Goal: Task Accomplishment & Management: Manage account settings

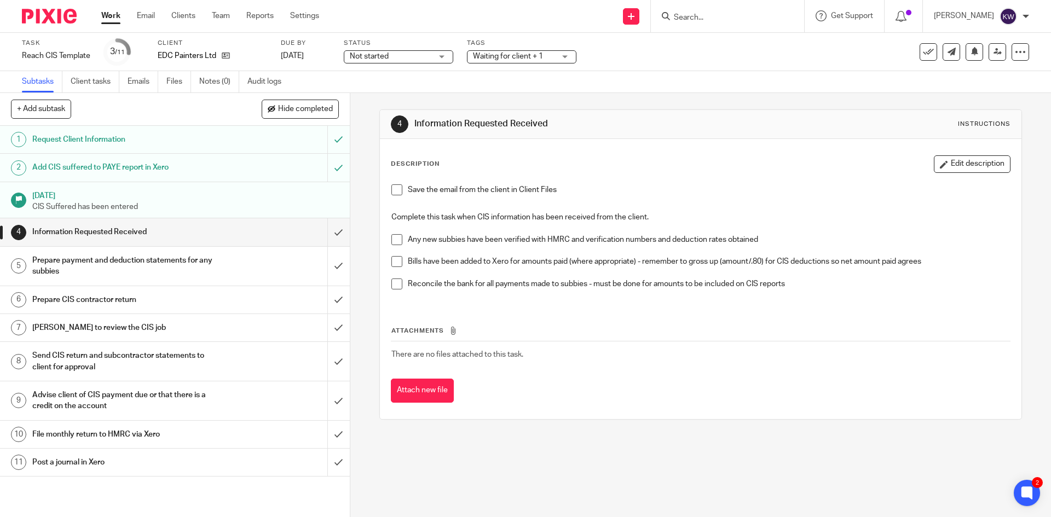
click at [746, 16] on input "Search" at bounding box center [722, 18] width 99 height 10
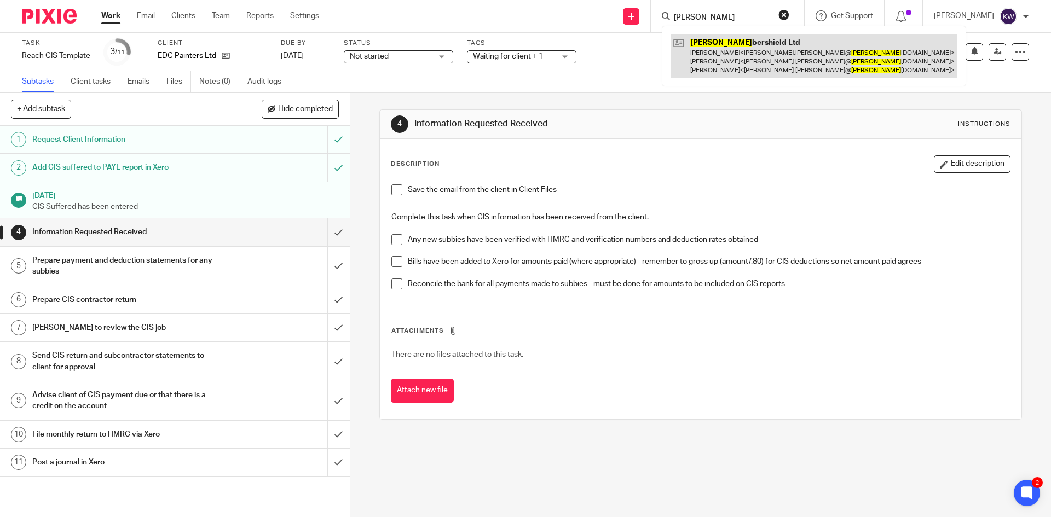
type input "tim"
click at [746, 59] on link at bounding box center [814, 55] width 287 height 43
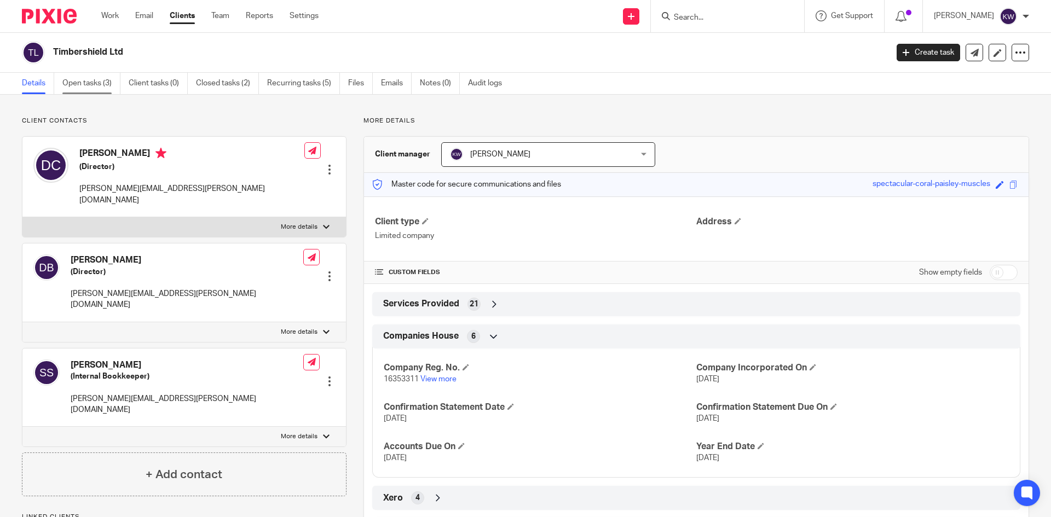
click at [91, 86] on link "Open tasks (3)" at bounding box center [91, 83] width 58 height 21
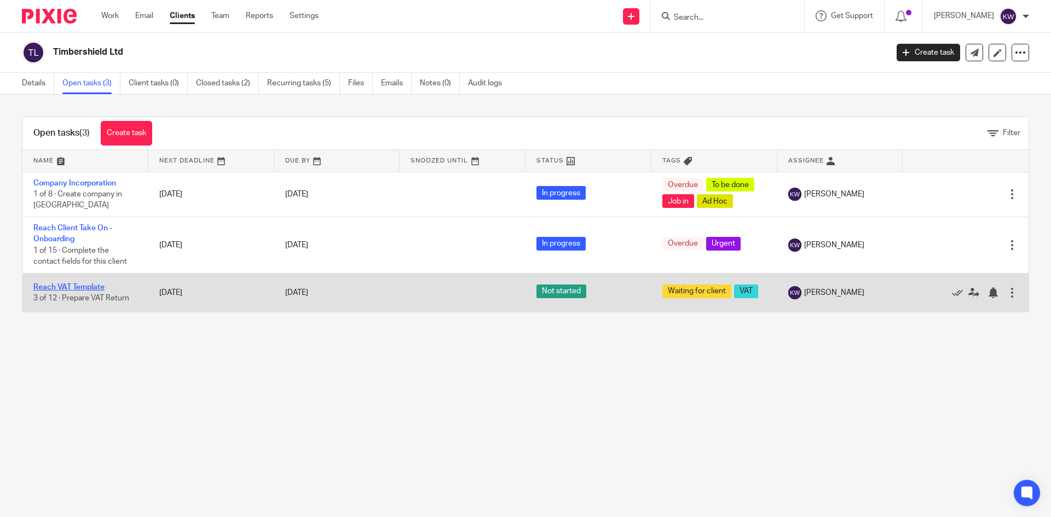
click at [88, 288] on link "Reach VAT Template" at bounding box center [68, 288] width 71 height 8
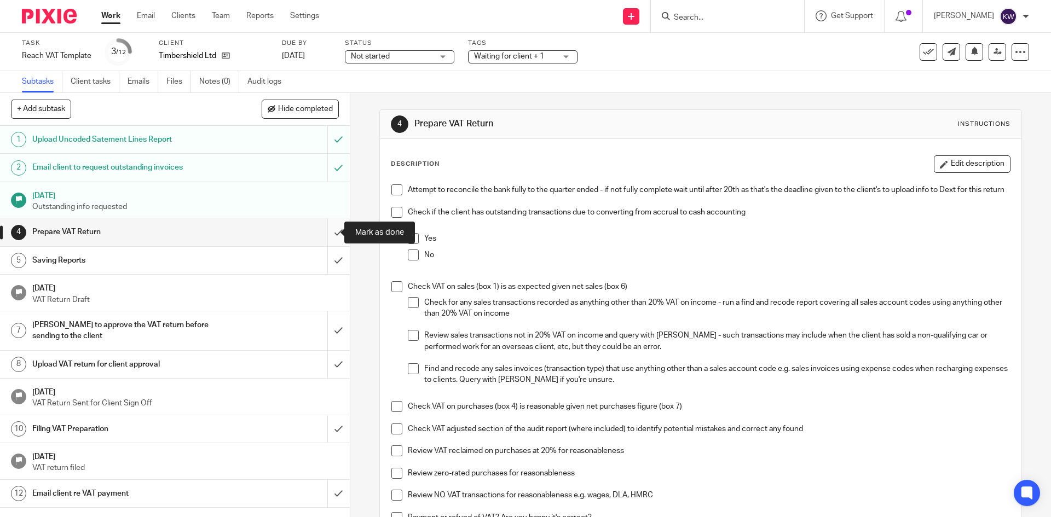
click at [328, 227] on input "submit" at bounding box center [175, 231] width 350 height 27
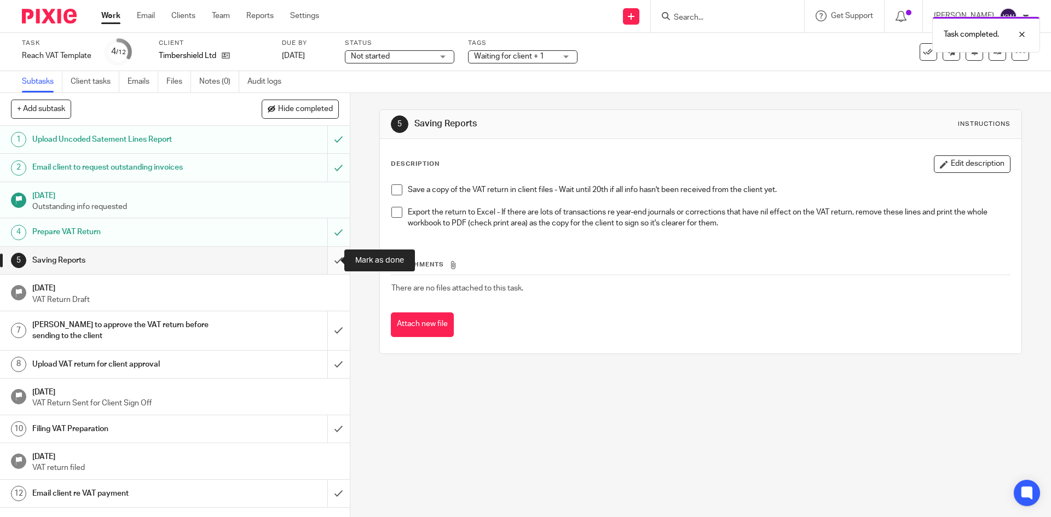
click at [328, 265] on input "submit" at bounding box center [175, 260] width 350 height 27
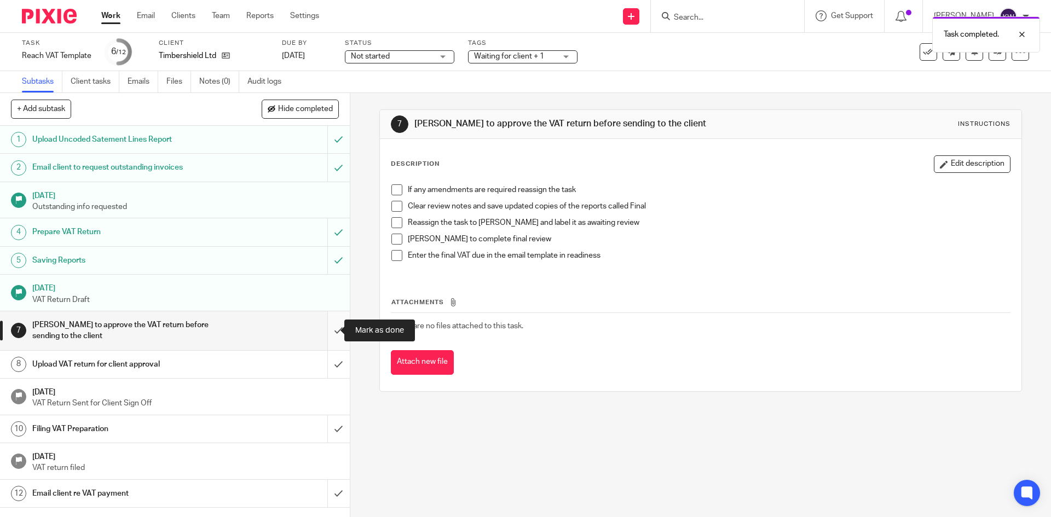
click at [326, 332] on input "submit" at bounding box center [175, 330] width 350 height 39
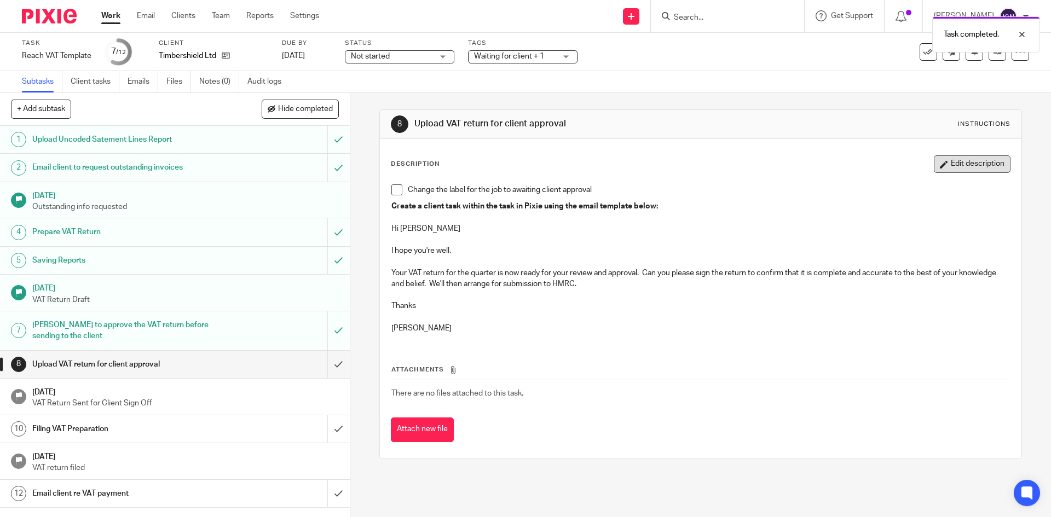
click at [938, 167] on button "Edit description" at bounding box center [972, 164] width 77 height 18
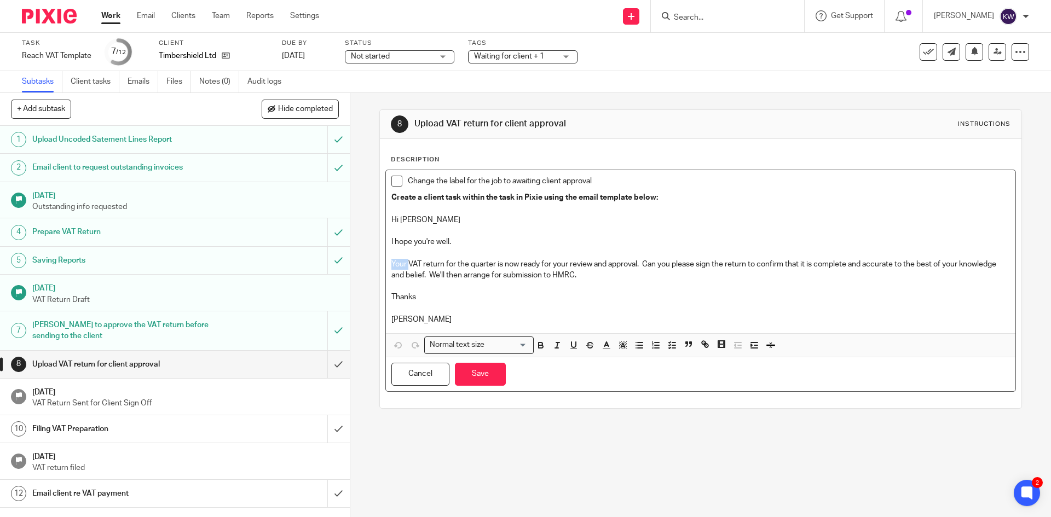
drag, startPoint x: 405, startPoint y: 265, endPoint x: 378, endPoint y: 263, distance: 26.9
click at [380, 263] on div "Description Change the label for the job to awaiting client approval Create a c…" at bounding box center [700, 273] width 641 height 269
click at [528, 264] on p "Timbershield's VAT return for the quarter is now ready for your review and appr…" at bounding box center [700, 270] width 618 height 22
click at [729, 279] on p "Timbershield's VAT return for the quarter ended 30th September is now ready for…" at bounding box center [700, 270] width 618 height 22
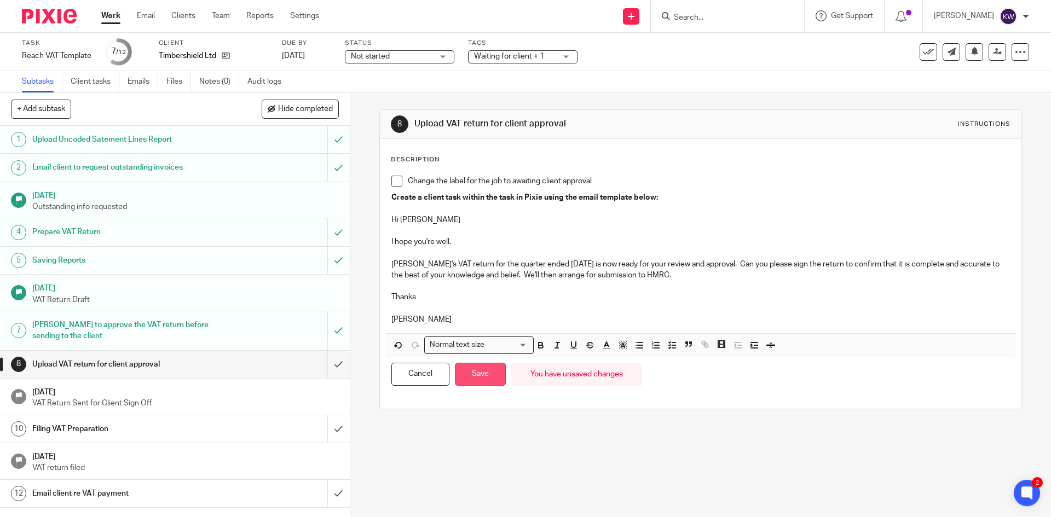
click at [477, 378] on button "Save" at bounding box center [480, 375] width 51 height 24
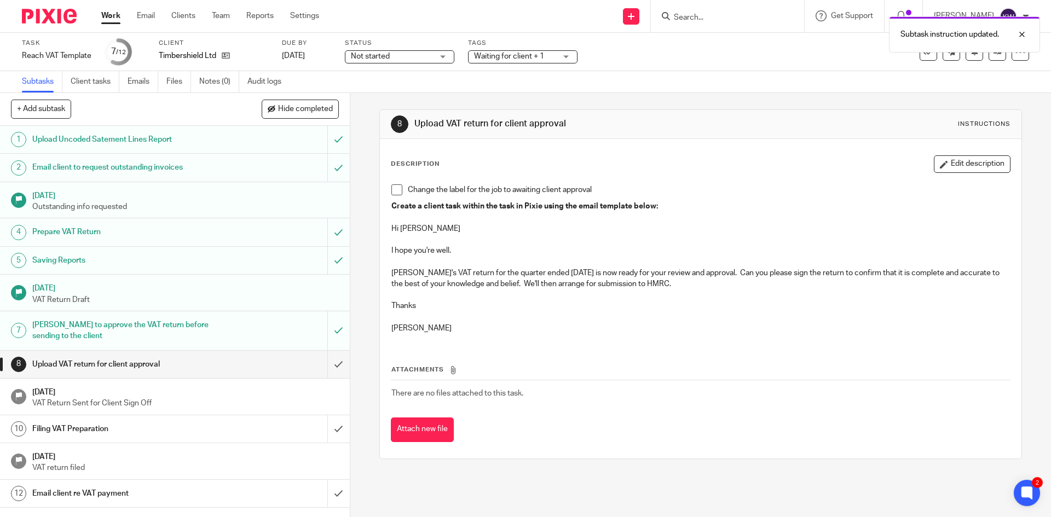
click at [516, 56] on span "Waiting for client + 1" at bounding box center [509, 57] width 70 height 8
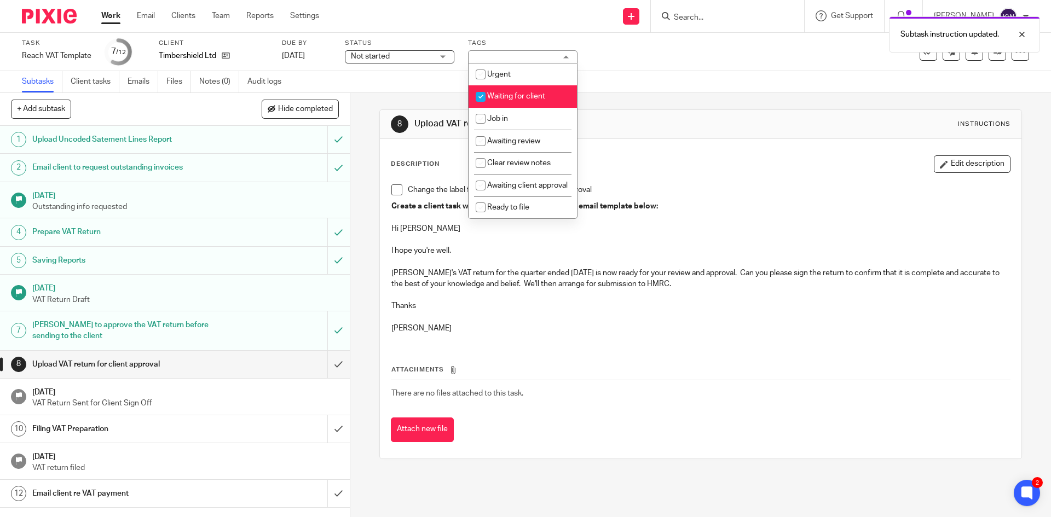
click at [482, 95] on input "checkbox" at bounding box center [480, 96] width 21 height 21
checkbox input "false"
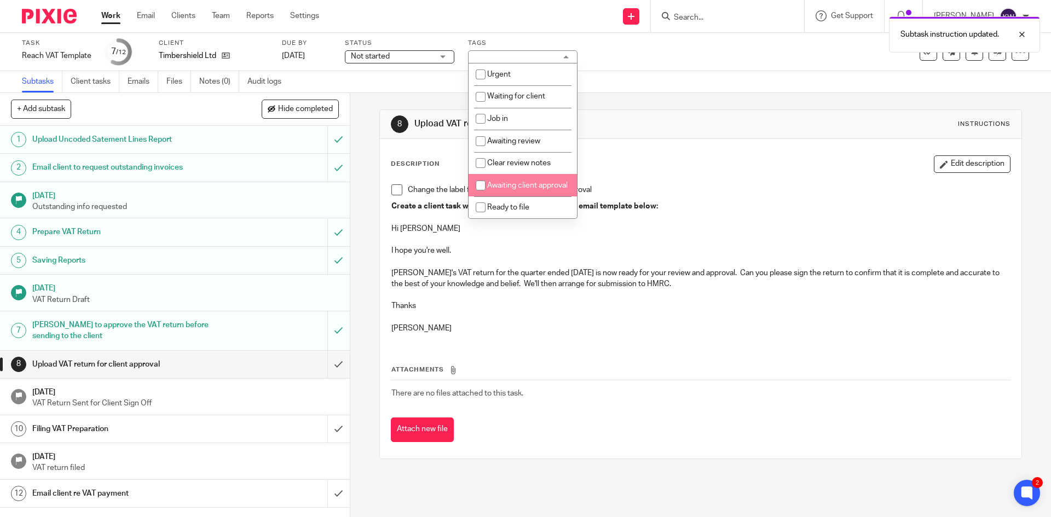
click at [481, 187] on input "checkbox" at bounding box center [480, 185] width 21 height 21
checkbox input "true"
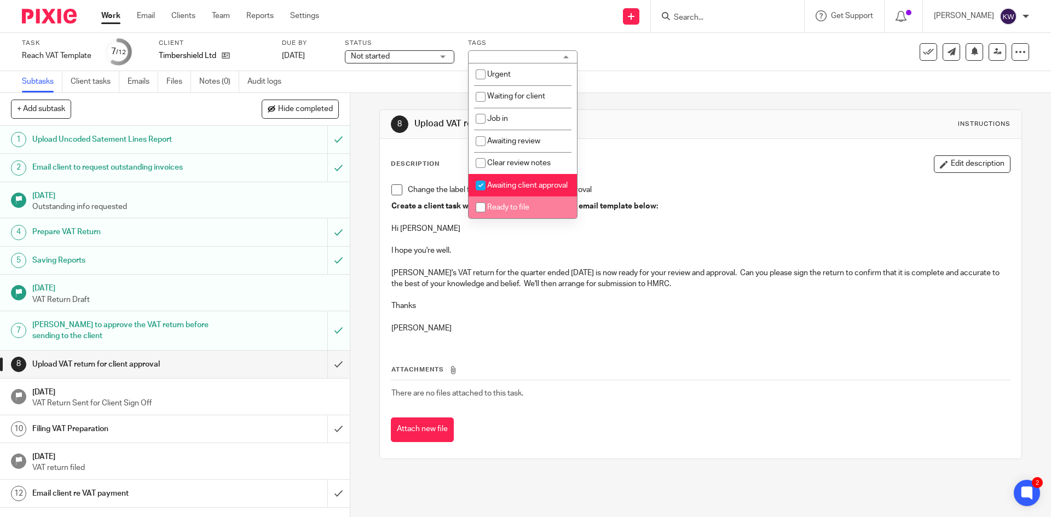
click at [483, 308] on p "Thanks" at bounding box center [700, 306] width 618 height 11
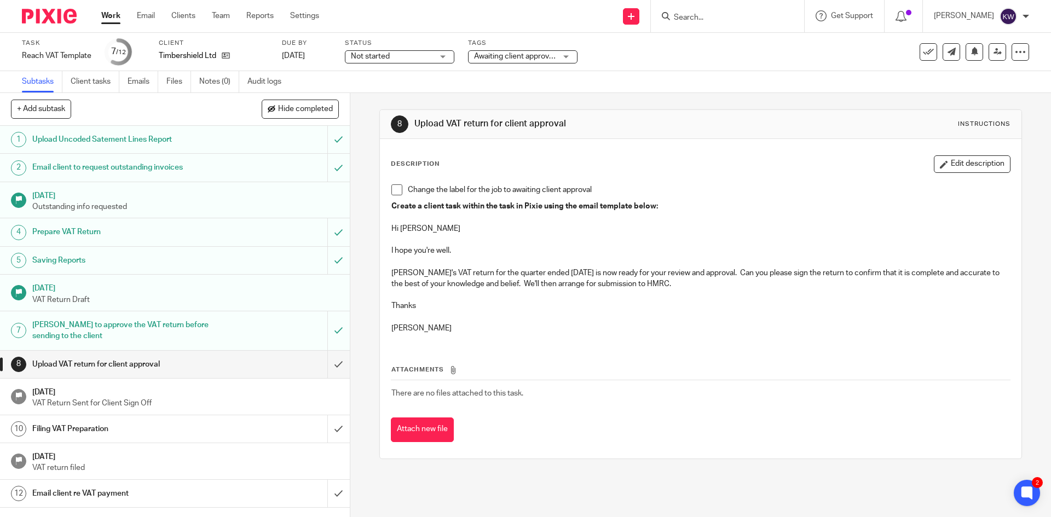
click at [393, 191] on span at bounding box center [396, 189] width 11 height 11
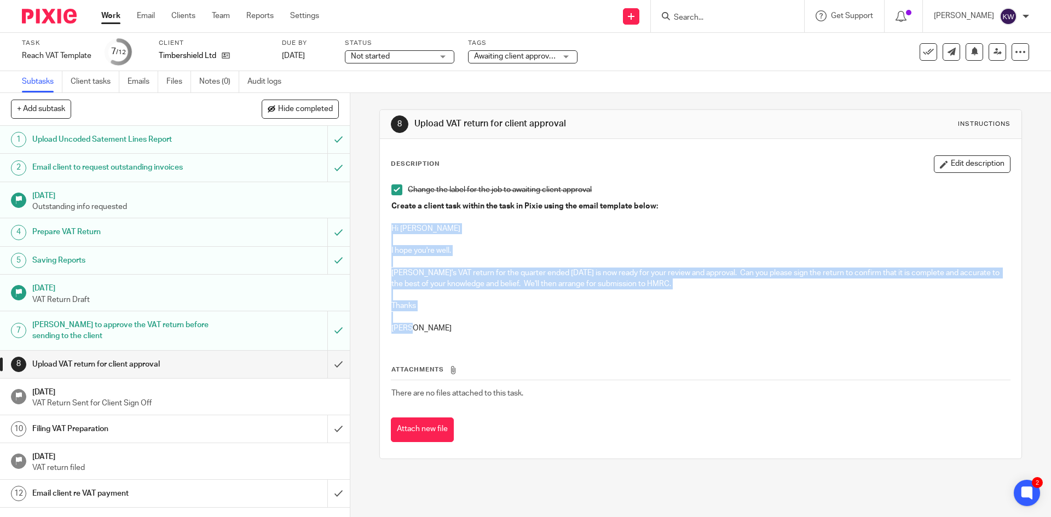
drag, startPoint x: 419, startPoint y: 326, endPoint x: 385, endPoint y: 233, distance: 98.5
click at [386, 233] on div "Change the label for the job to awaiting client approval Create a client task w…" at bounding box center [700, 260] width 629 height 163
copy div "Hi Dave I hope you're well. Timbershield's VAT return for the quarter ended 30t…"
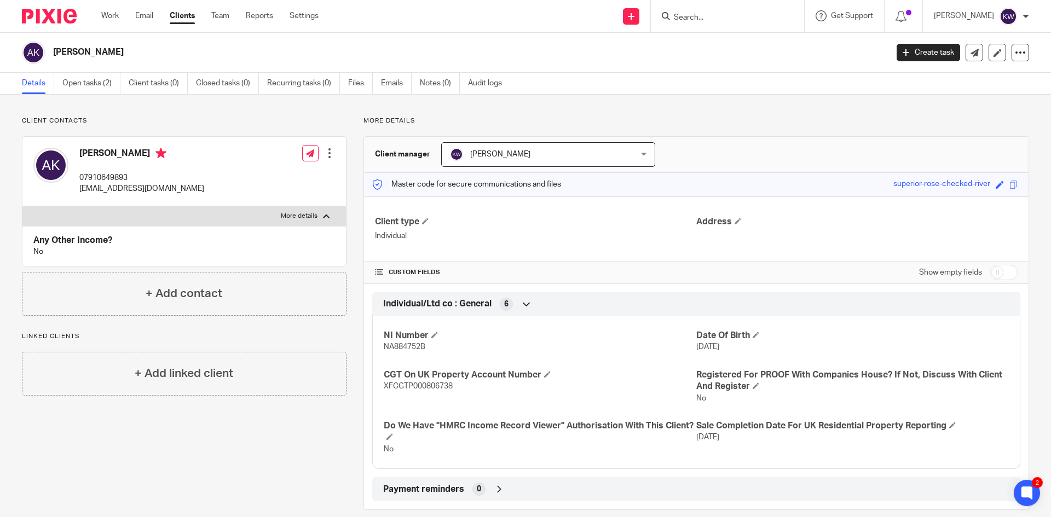
click at [737, 21] on input "Search" at bounding box center [722, 18] width 99 height 10
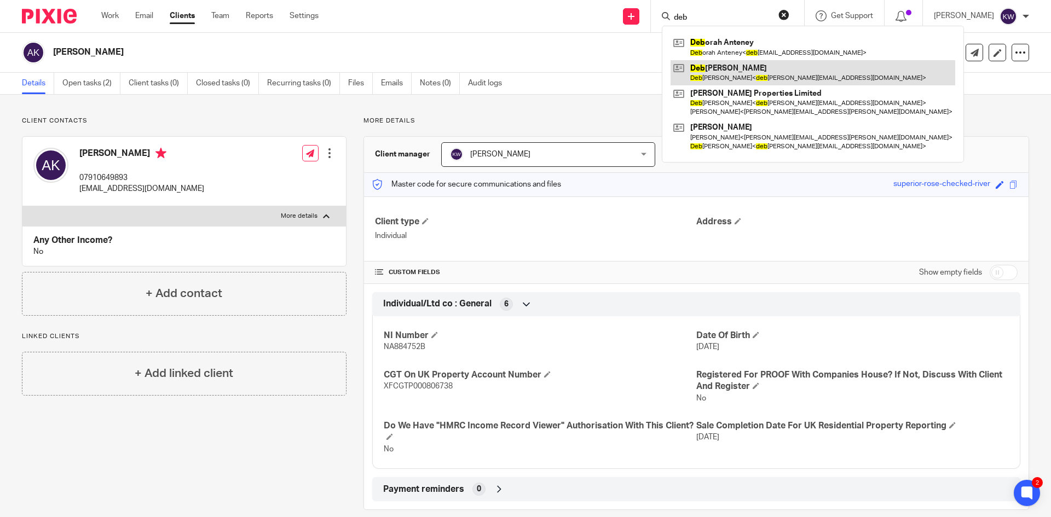
type input "deb"
click at [737, 76] on link at bounding box center [813, 72] width 285 height 25
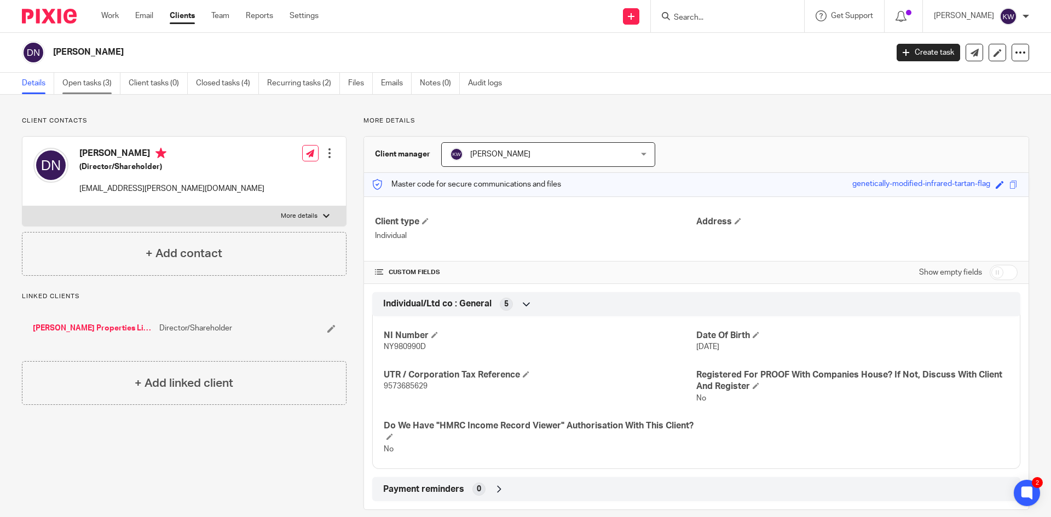
click at [76, 85] on link "Open tasks (3)" at bounding box center [91, 83] width 58 height 21
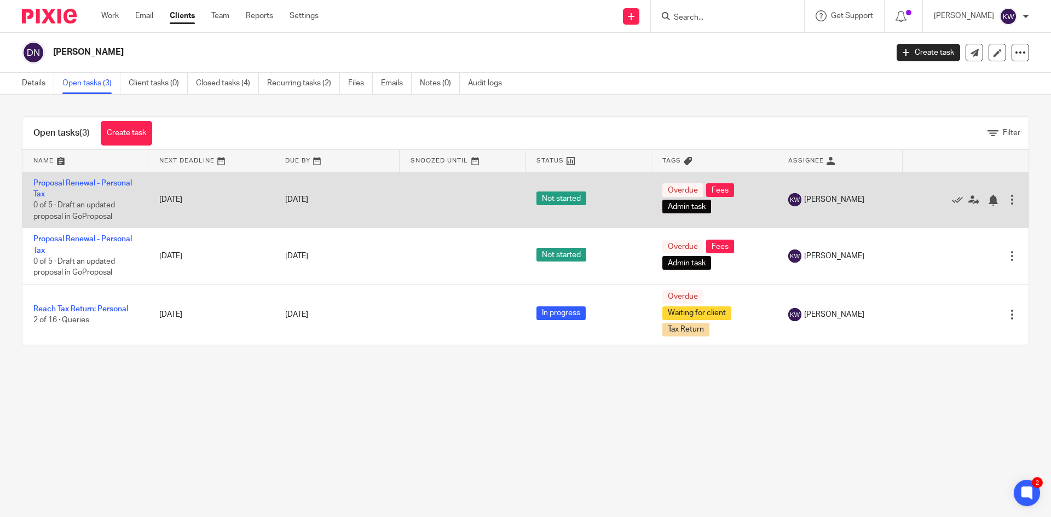
click at [1007, 200] on div at bounding box center [1012, 199] width 11 height 11
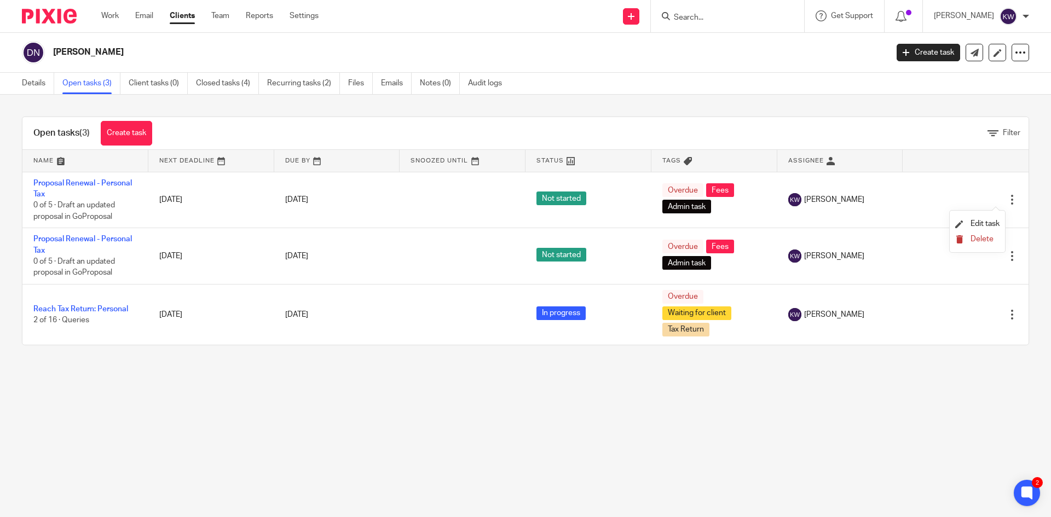
click at [974, 240] on span "Delete" at bounding box center [981, 239] width 23 height 8
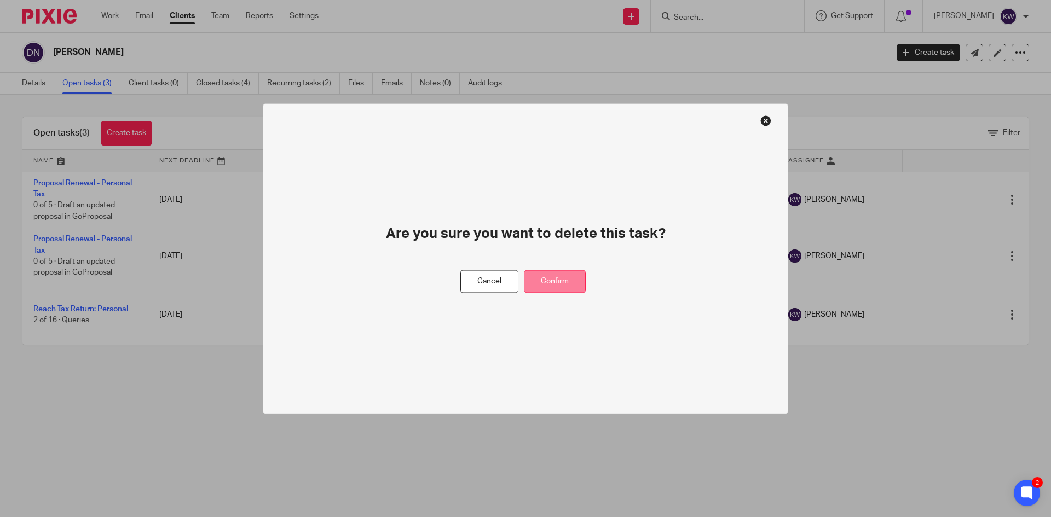
click at [564, 286] on button "Confirm" at bounding box center [555, 282] width 62 height 24
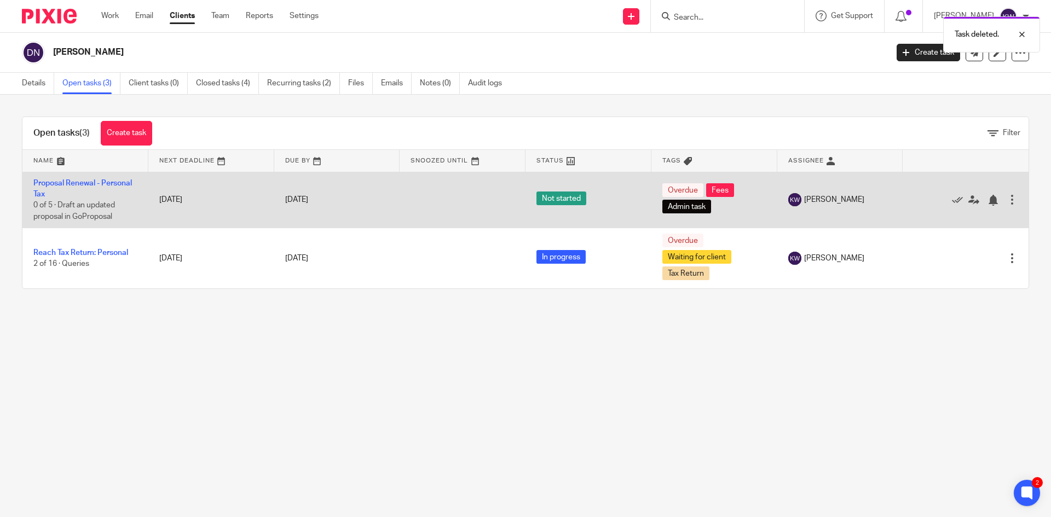
click at [1007, 203] on div at bounding box center [1012, 199] width 11 height 11
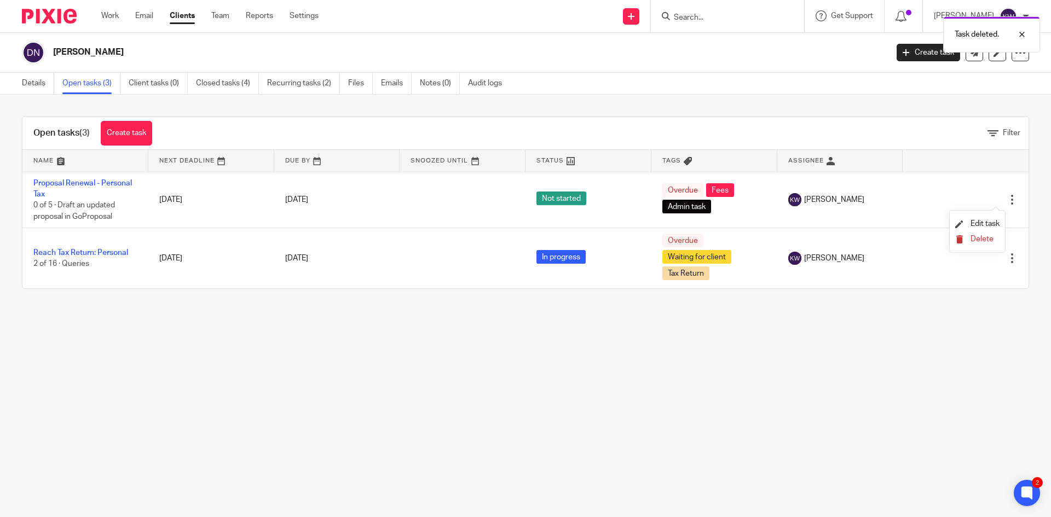
click at [973, 239] on span "Delete" at bounding box center [981, 239] width 23 height 8
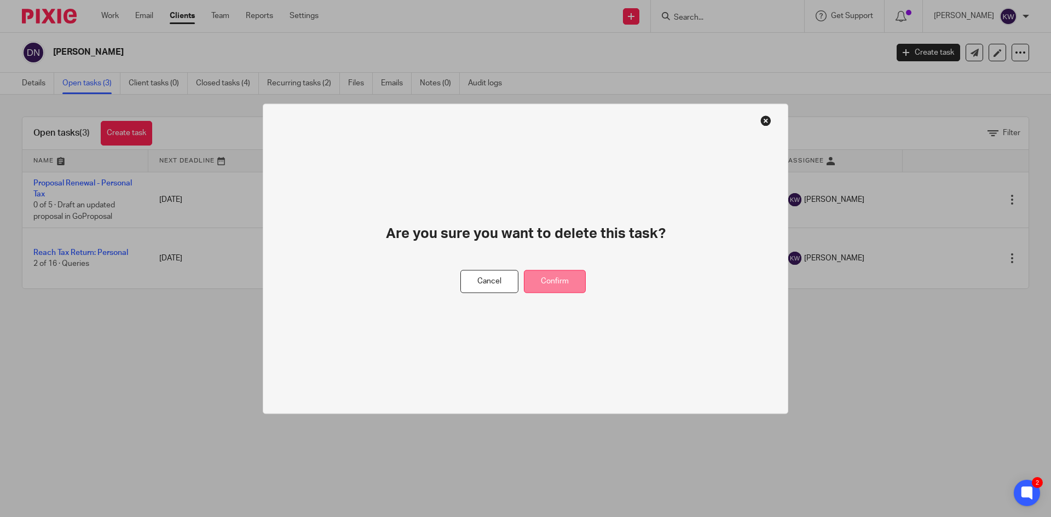
click at [570, 285] on button "Confirm" at bounding box center [555, 282] width 62 height 24
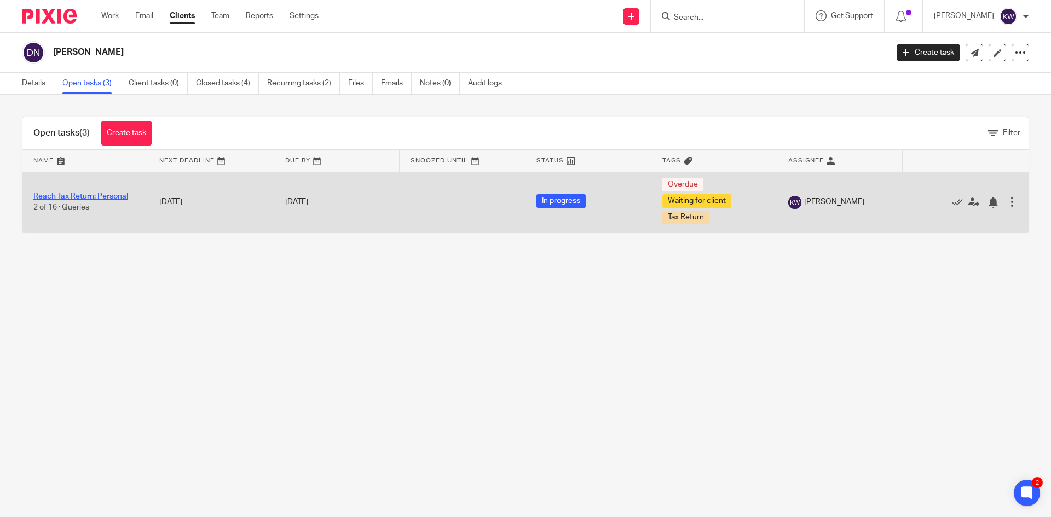
click at [89, 195] on link "Reach Tax Return: Personal" at bounding box center [80, 197] width 95 height 8
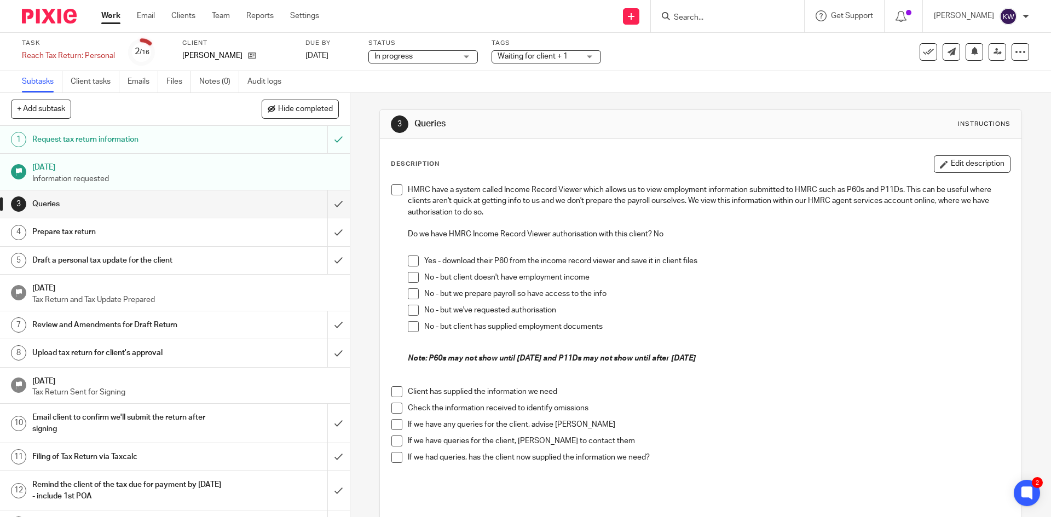
click at [396, 391] on span at bounding box center [396, 391] width 11 height 11
click at [394, 408] on span at bounding box center [396, 408] width 11 height 11
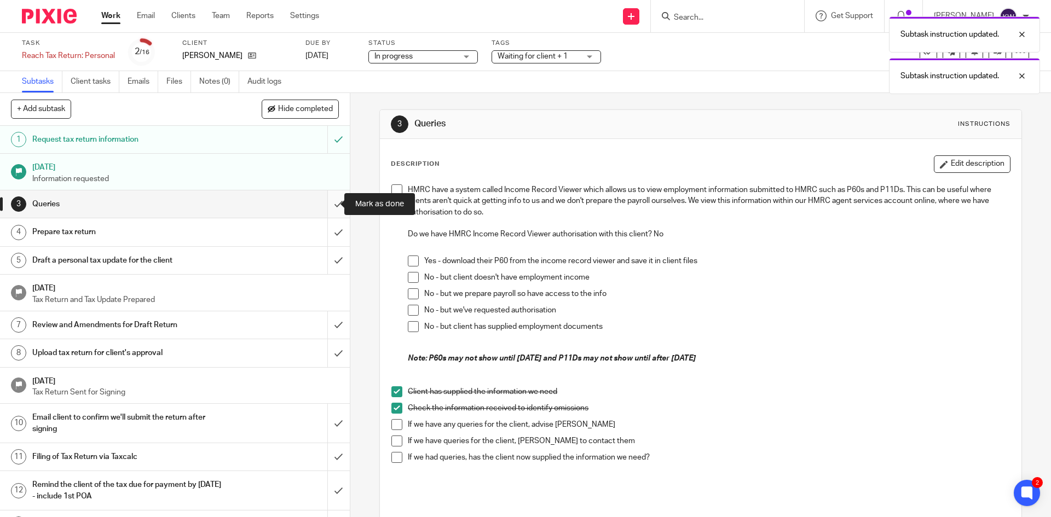
click at [326, 205] on input "submit" at bounding box center [175, 203] width 350 height 27
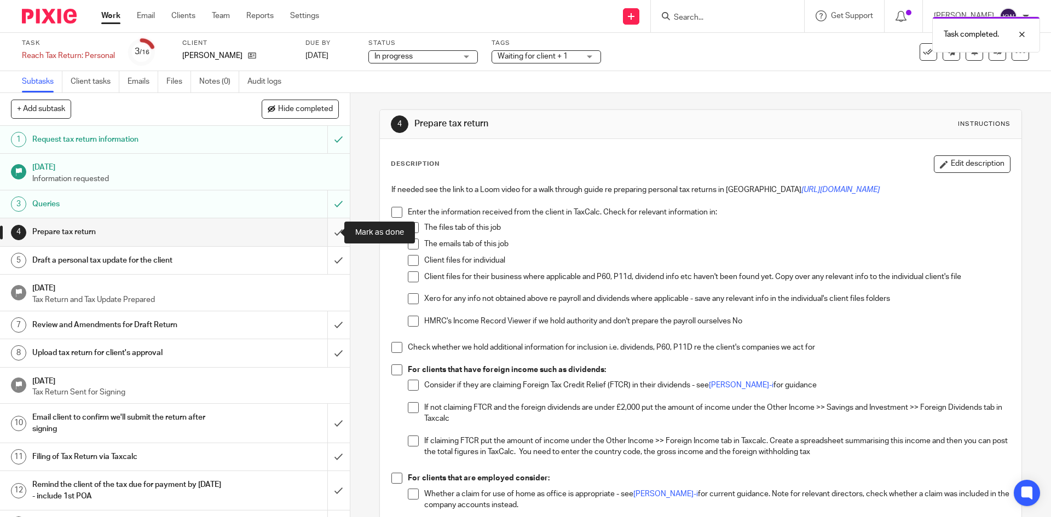
click at [322, 235] on input "submit" at bounding box center [175, 231] width 350 height 27
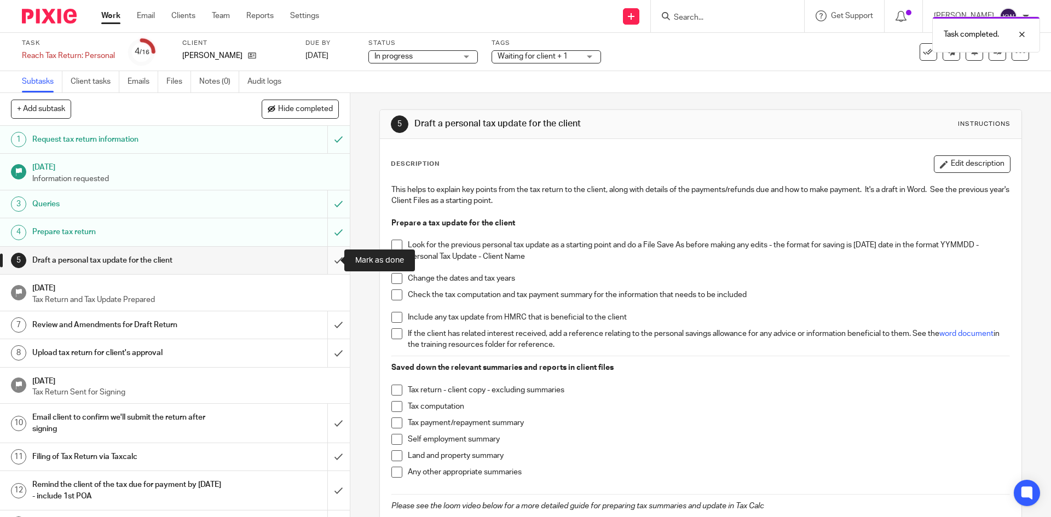
click at [323, 258] on input "submit" at bounding box center [175, 260] width 350 height 27
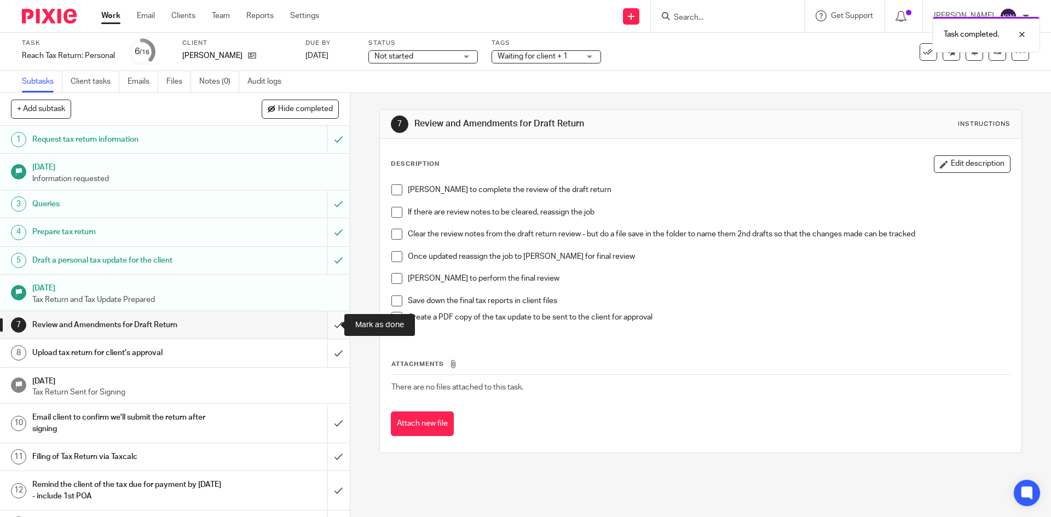
click at [322, 324] on input "submit" at bounding box center [175, 324] width 350 height 27
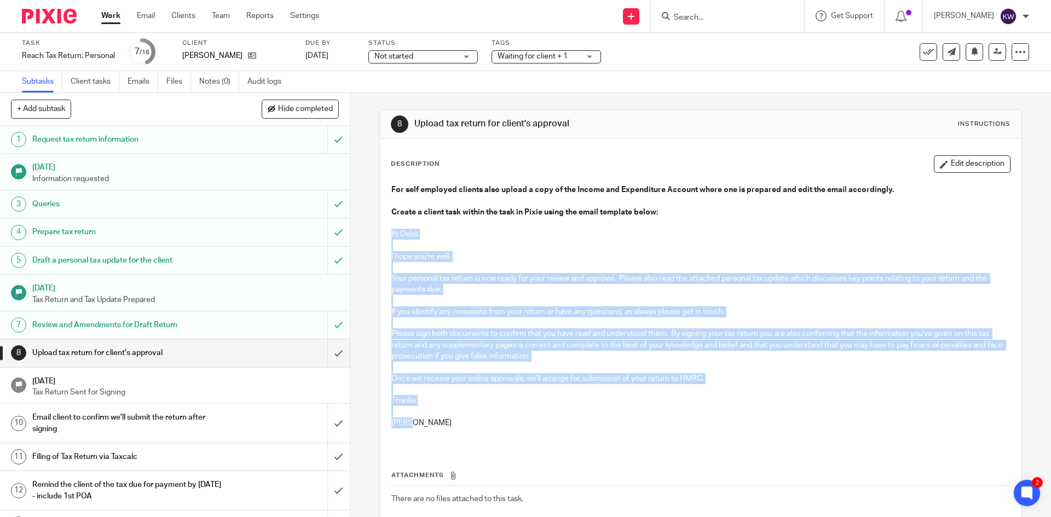
drag, startPoint x: 417, startPoint y: 424, endPoint x: 385, endPoint y: 237, distance: 189.3
click at [386, 237] on div "For self employed clients also upload a copy of the Income and Expenditure Acco…" at bounding box center [700, 313] width 629 height 269
copy div "Hi Debs I hope you're well. Your personal tax return is now ready for your revi…"
click input "submit"
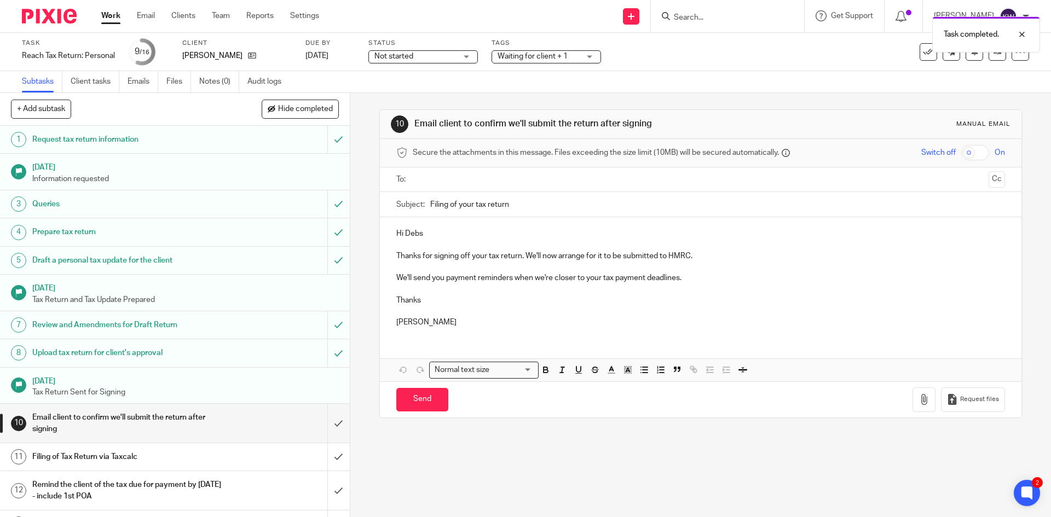
click at [558, 56] on span "Waiting for client + 1" at bounding box center [533, 57] width 70 height 8
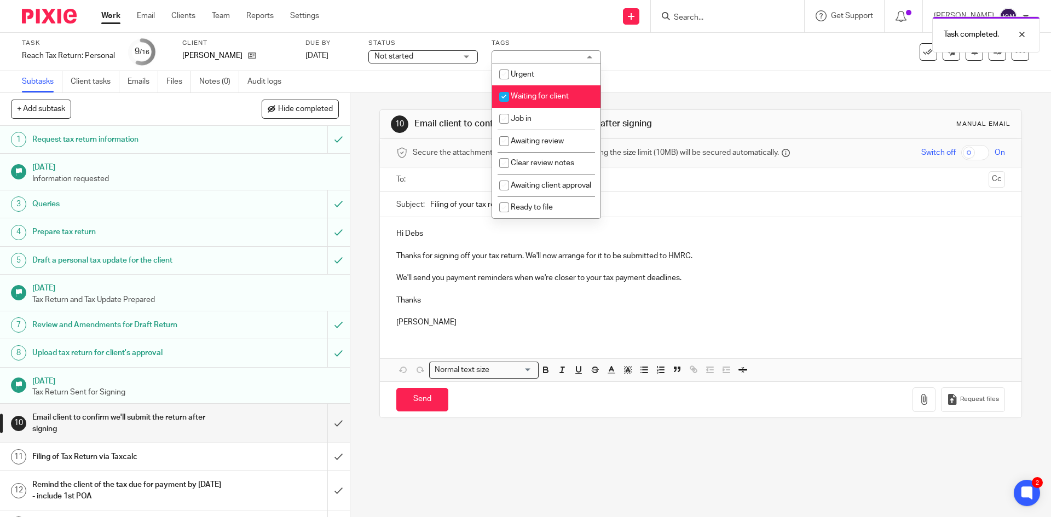
click at [502, 97] on input "checkbox" at bounding box center [504, 96] width 21 height 21
checkbox input "false"
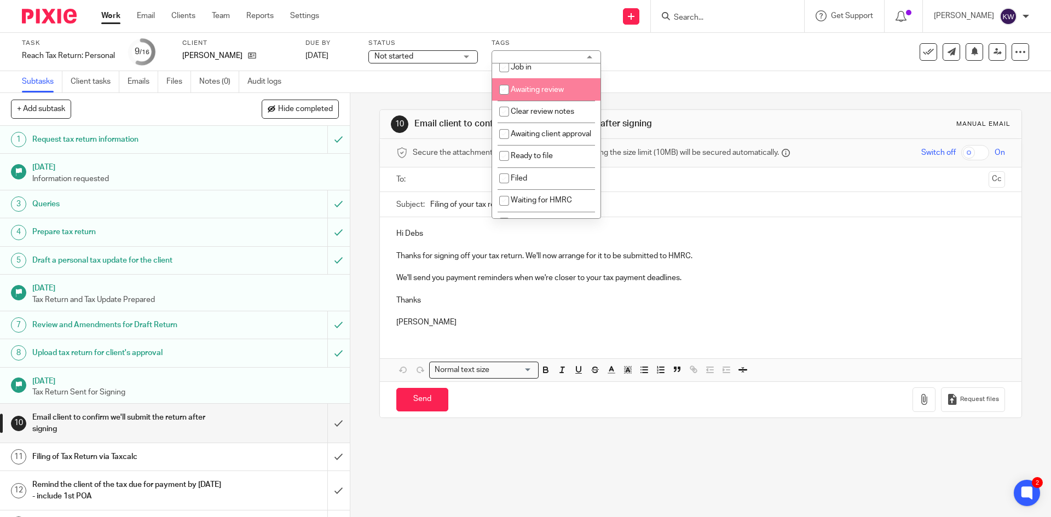
scroll to position [55, 0]
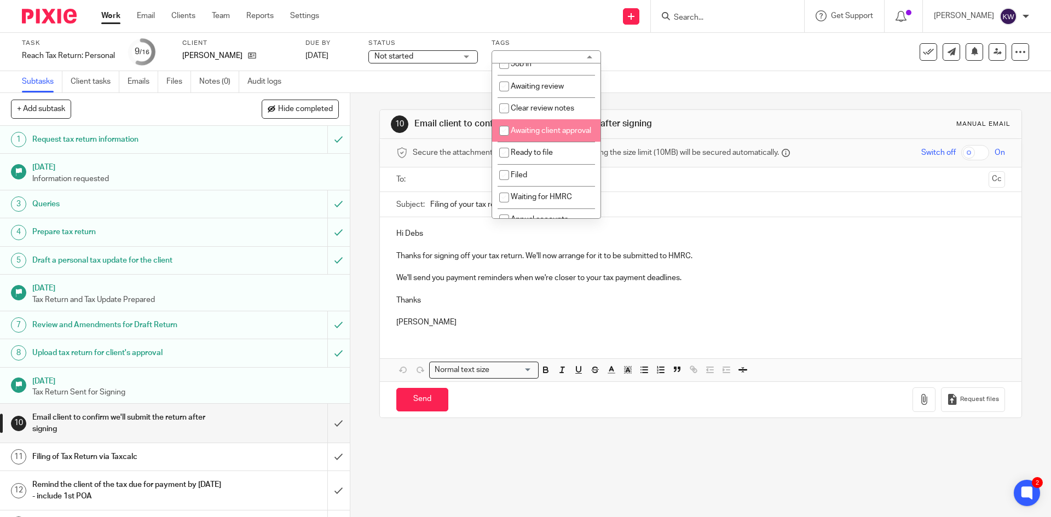
click at [502, 131] on input "checkbox" at bounding box center [504, 130] width 21 height 21
checkbox input "true"
click at [364, 151] on div "10 Email client to confirm we'll submit the return after signing Manual email S…" at bounding box center [700, 305] width 701 height 424
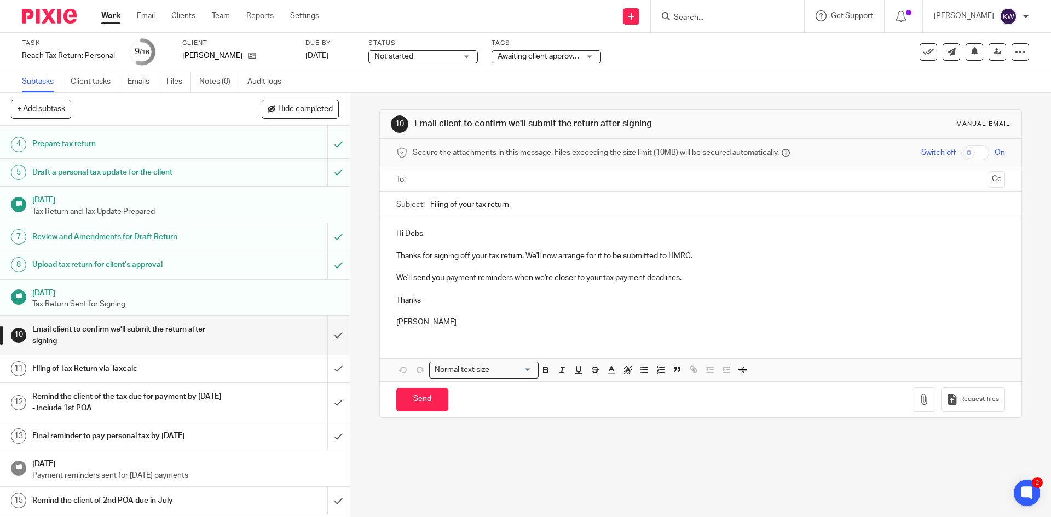
scroll to position [123, 0]
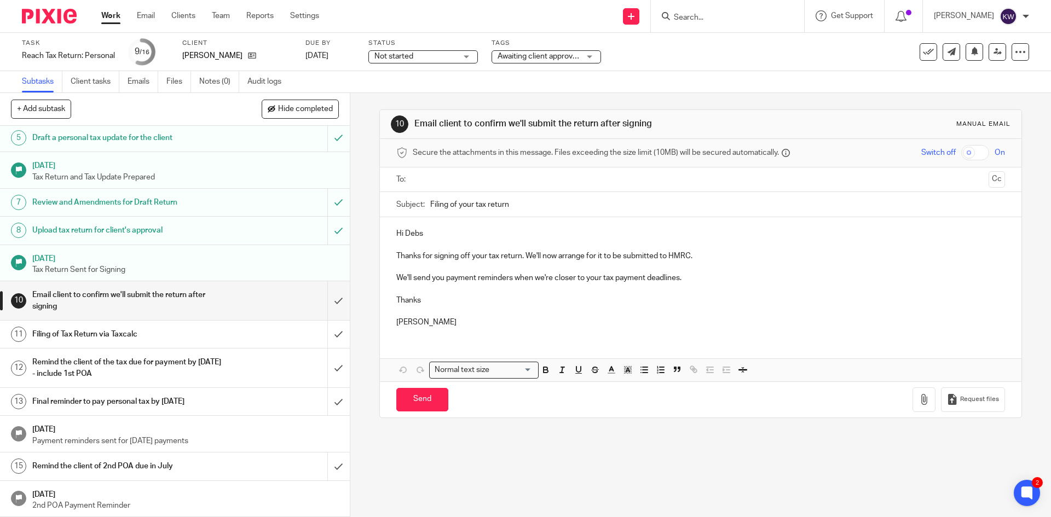
click at [723, 18] on input "Search" at bounding box center [722, 18] width 99 height 10
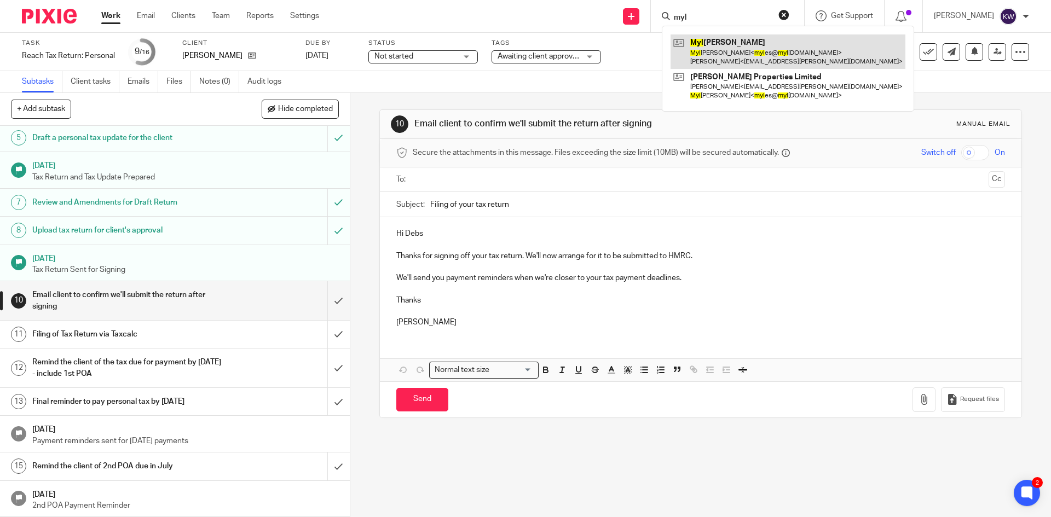
type input "myl"
click at [718, 46] on link at bounding box center [788, 51] width 235 height 34
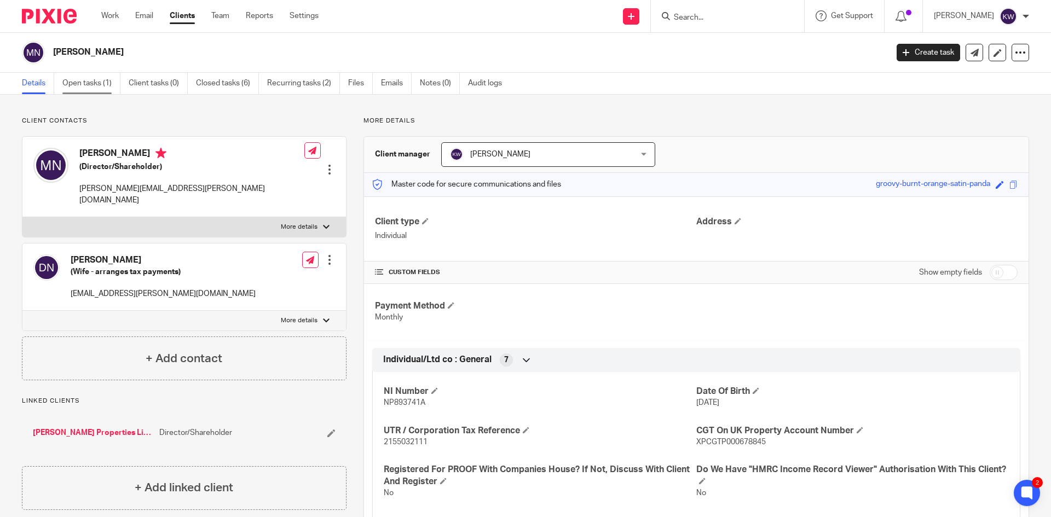
click at [85, 84] on link "Open tasks (1)" at bounding box center [91, 83] width 58 height 21
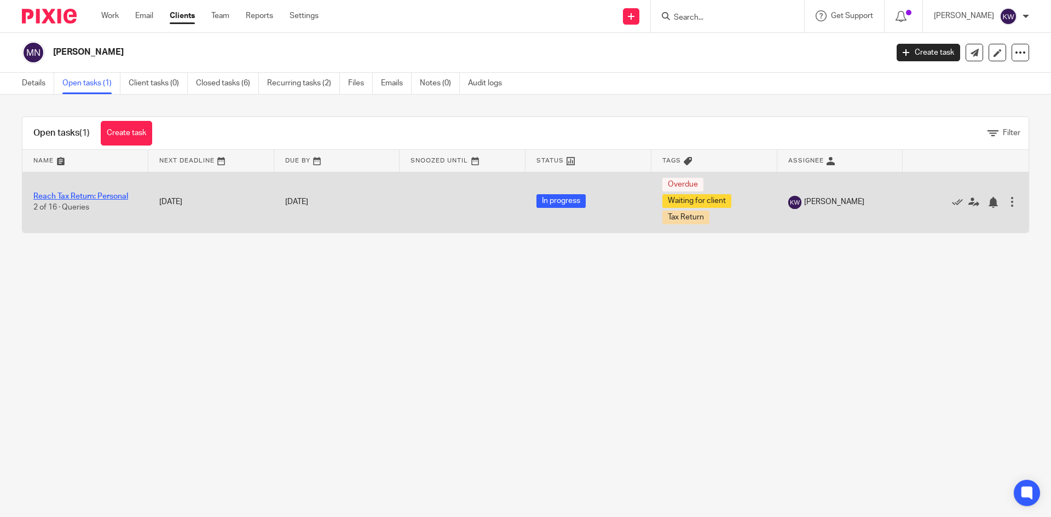
click at [101, 196] on link "Reach Tax Return: Personal" at bounding box center [80, 197] width 95 height 8
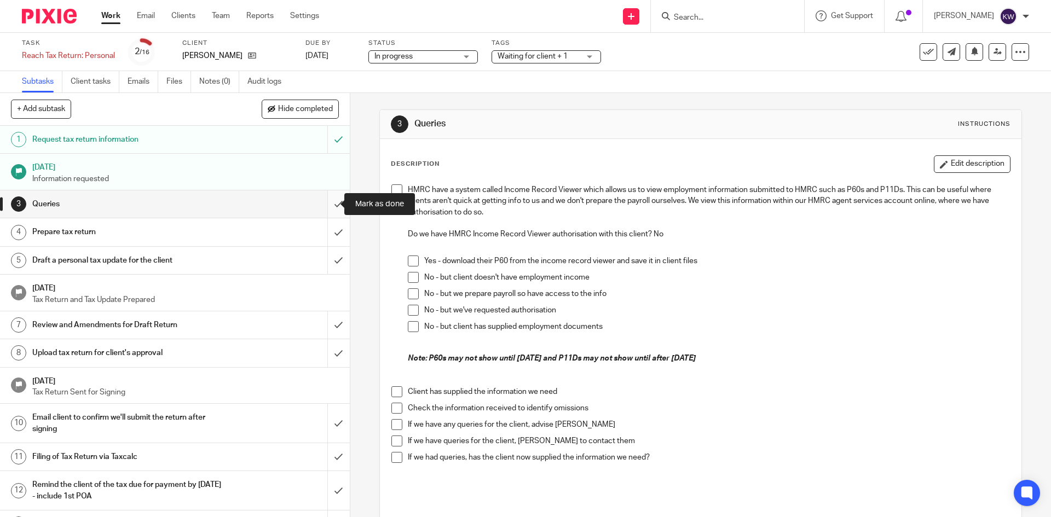
click at [332, 201] on input "submit" at bounding box center [175, 203] width 350 height 27
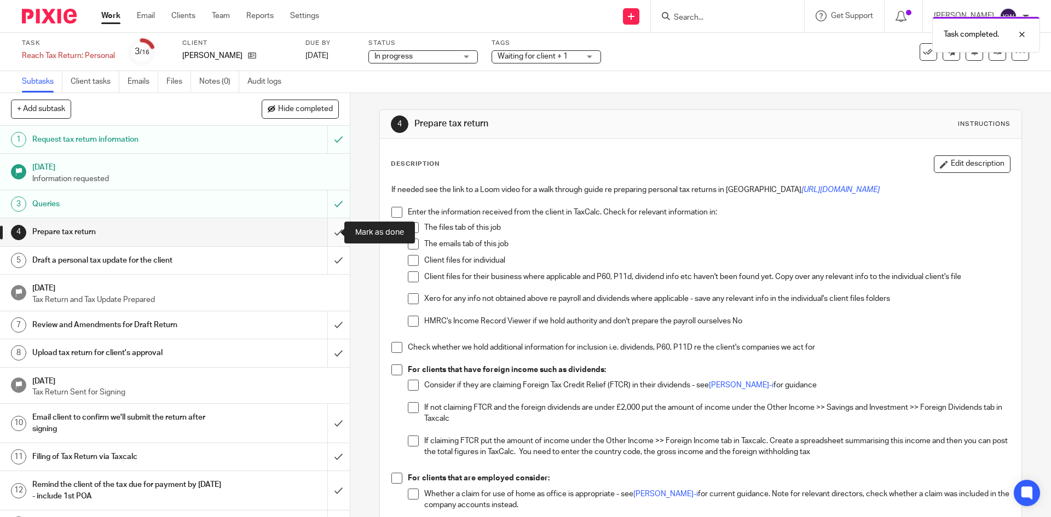
click at [330, 232] on input "submit" at bounding box center [175, 231] width 350 height 27
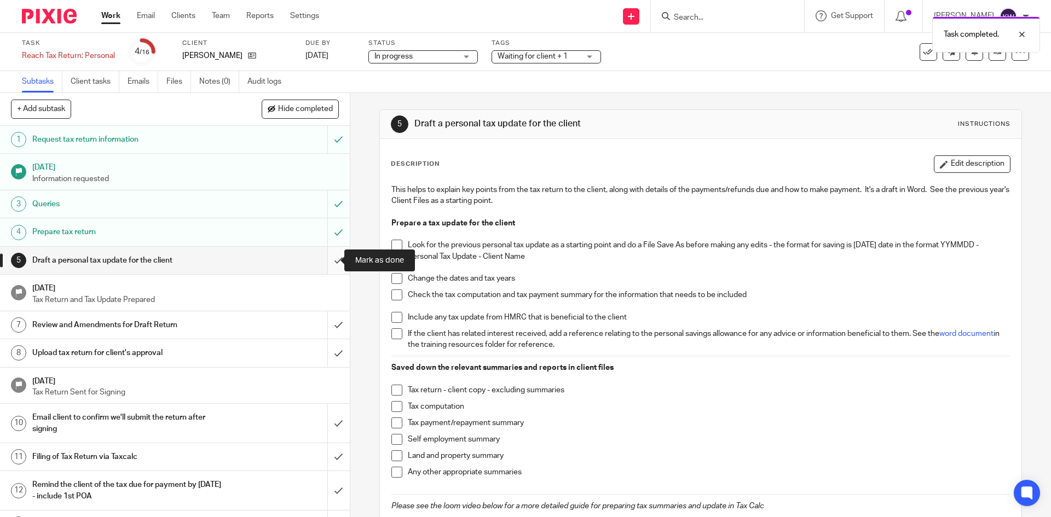
click at [322, 259] on input "submit" at bounding box center [175, 260] width 350 height 27
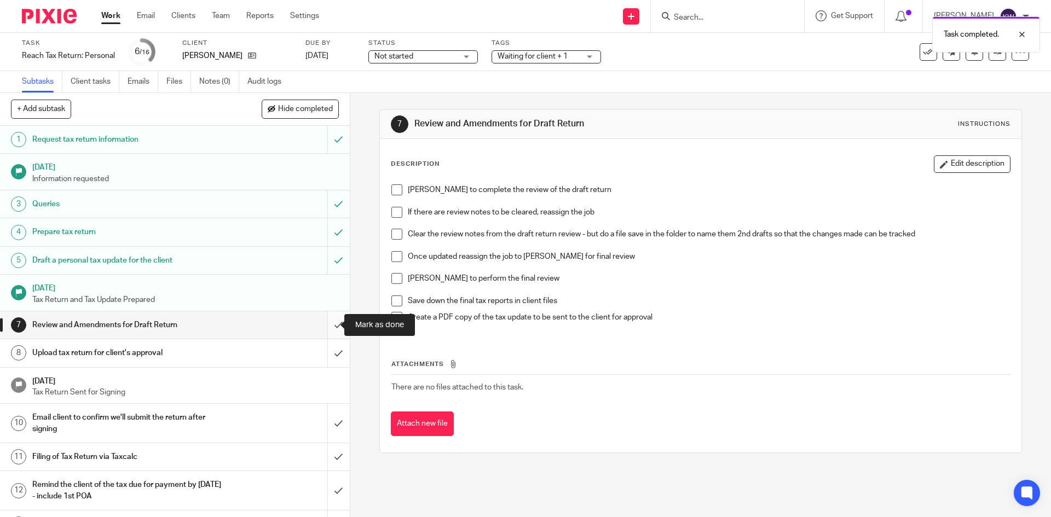
click at [328, 327] on input "submit" at bounding box center [175, 324] width 350 height 27
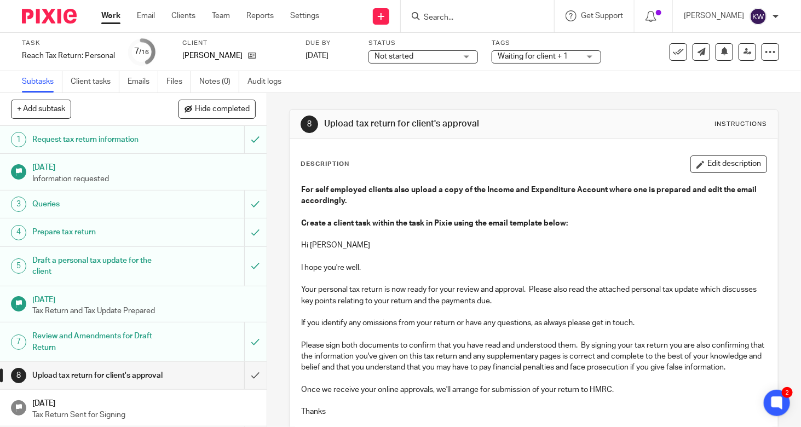
click at [531, 262] on p "I hope you're well." at bounding box center [533, 267] width 465 height 11
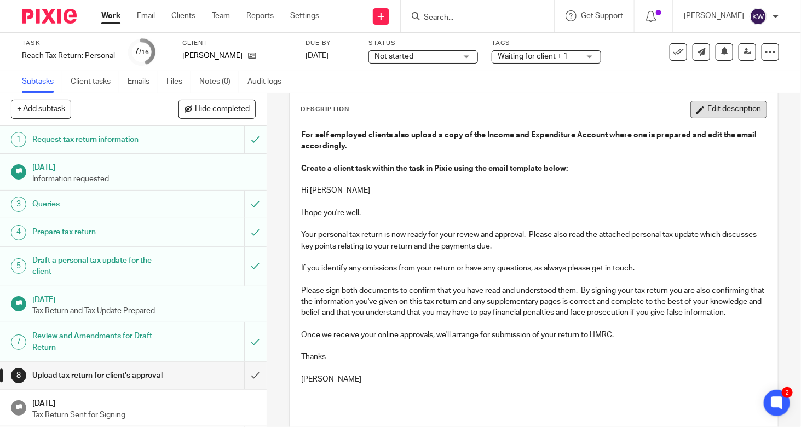
click at [690, 111] on button "Edit description" at bounding box center [728, 110] width 77 height 18
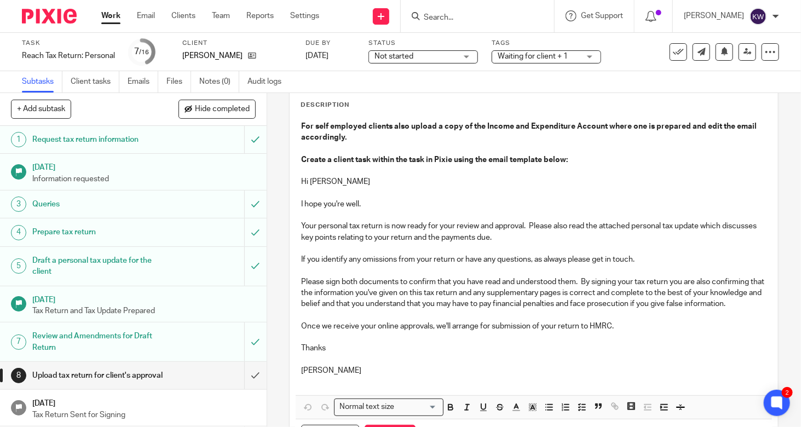
click at [644, 332] on p "Once we receive your online approvals, we'll arrange for submission of your ret…" at bounding box center [533, 326] width 465 height 11
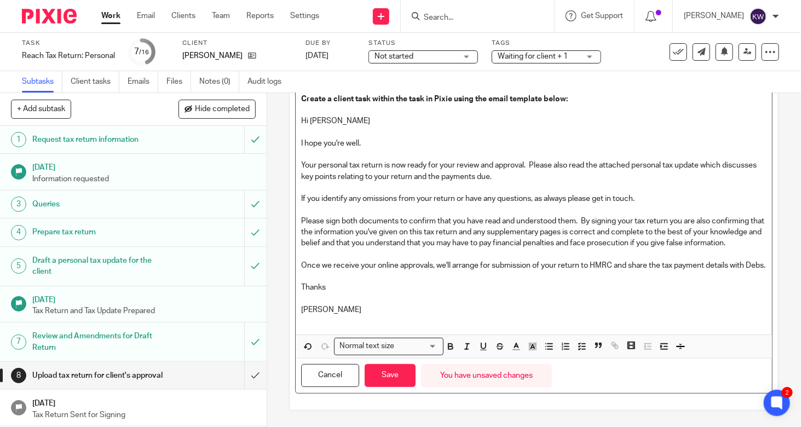
scroll to position [135, 0]
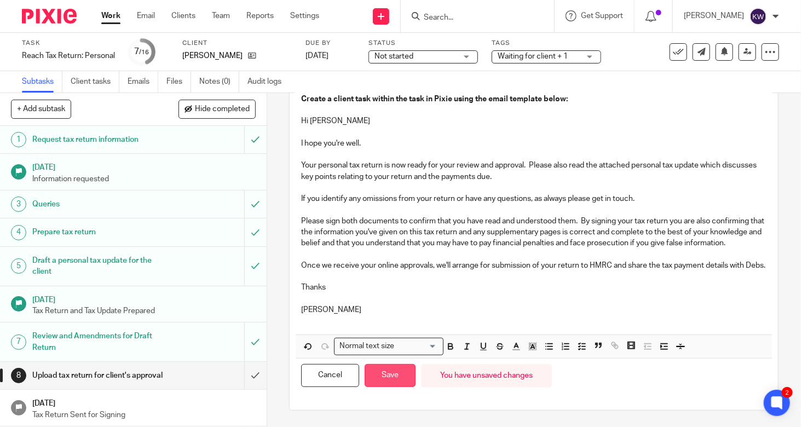
click at [394, 379] on button "Save" at bounding box center [390, 376] width 51 height 24
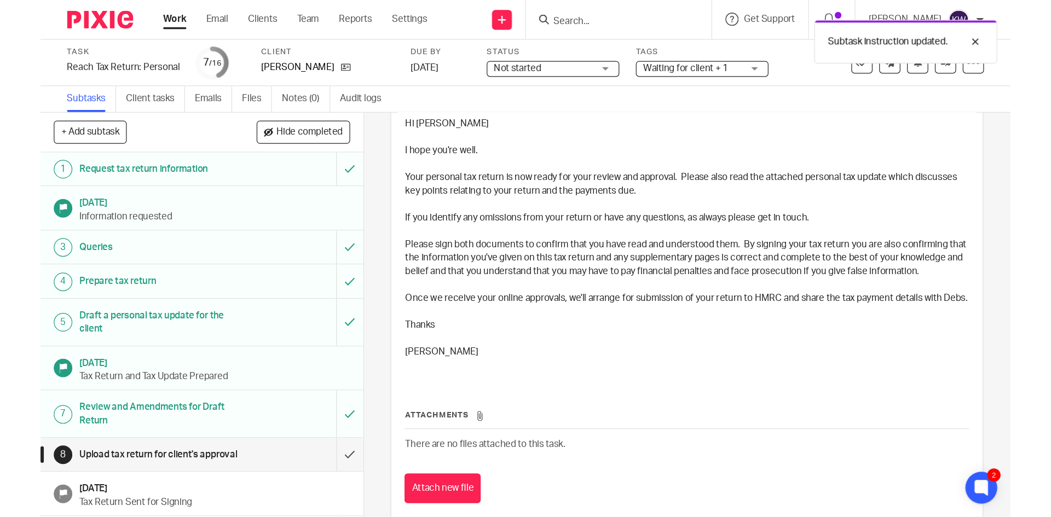
scroll to position [89, 0]
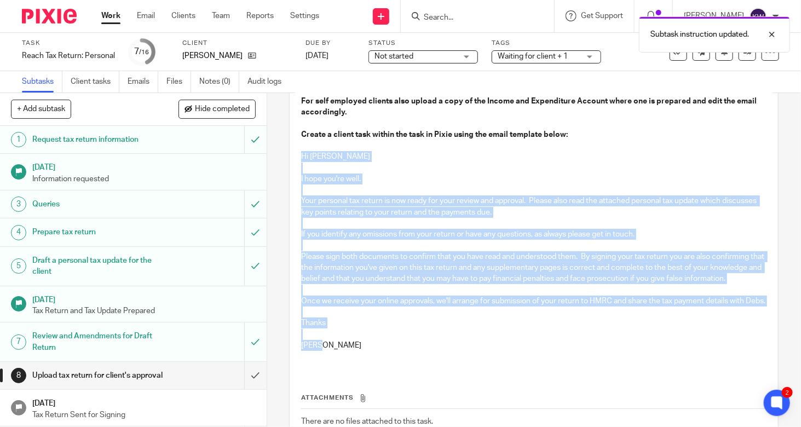
drag, startPoint x: 336, startPoint y: 367, endPoint x: 291, endPoint y: 157, distance: 214.5
click at [291, 157] on div "Description Edit description For self employed clients also upload a copy of th…" at bounding box center [534, 268] width 488 height 436
copy div "Hi Myles I hope you're well. Your personal tax return is now ready for your rev…"
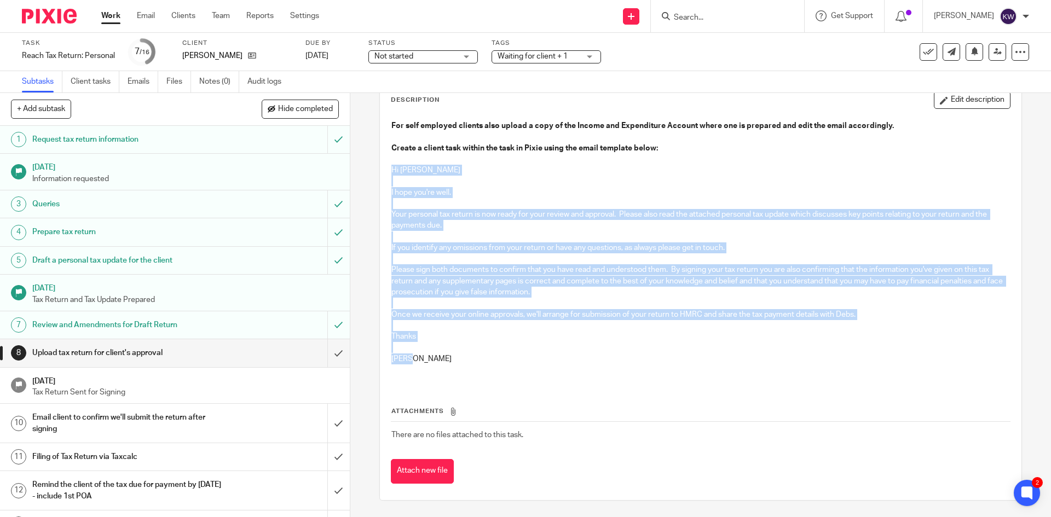
scroll to position [64, 0]
copy div "Hi Myles I hope you're well. Your personal tax return is now ready for your rev…"
click at [331, 349] on input "submit" at bounding box center [175, 352] width 350 height 27
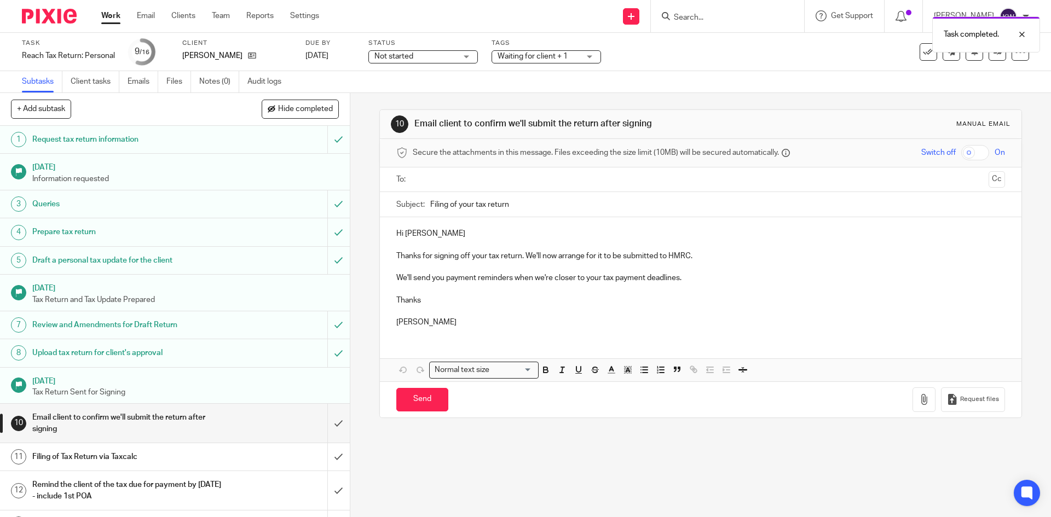
click at [559, 55] on span "Waiting for client + 1" at bounding box center [533, 57] width 70 height 8
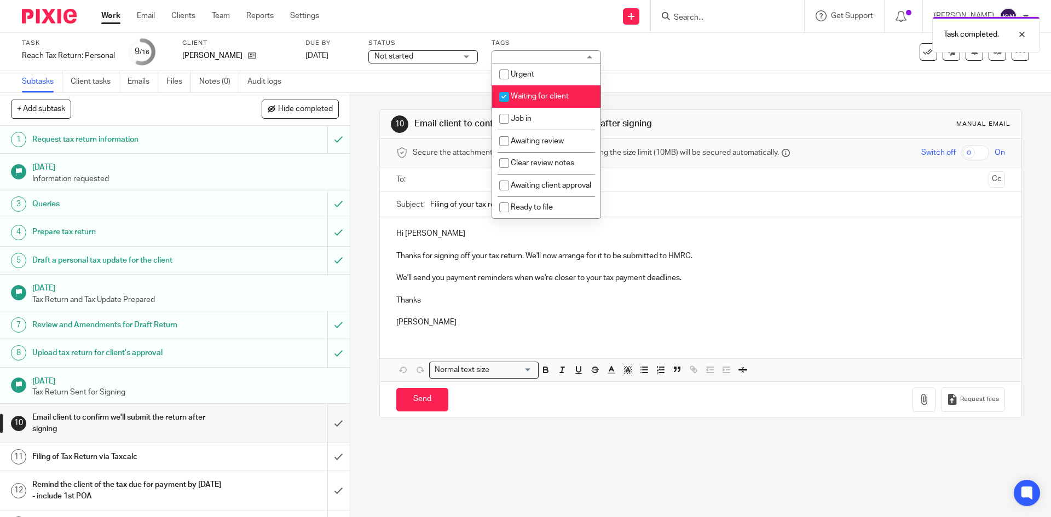
click at [499, 95] on input "checkbox" at bounding box center [504, 96] width 21 height 21
checkbox input "false"
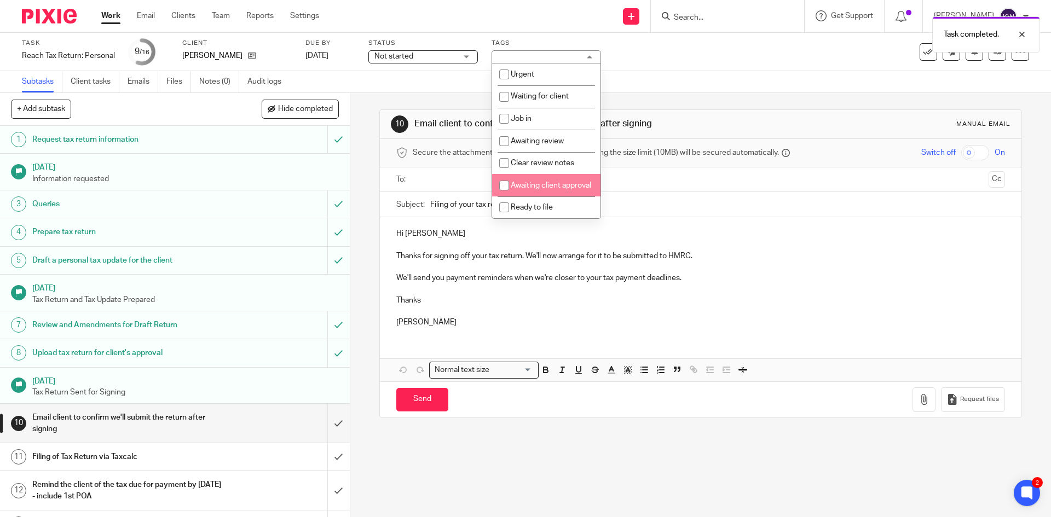
click at [503, 186] on input "checkbox" at bounding box center [504, 185] width 21 height 21
checkbox input "true"
click at [361, 175] on div "10 Email client to confirm we'll submit the return after signing Manual email S…" at bounding box center [700, 305] width 701 height 424
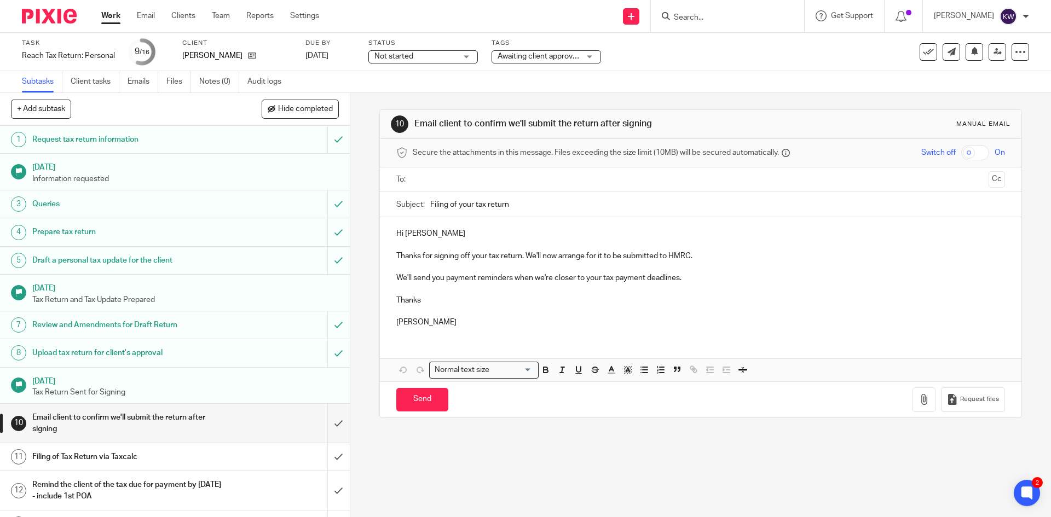
click at [359, 211] on div "10 Email client to confirm we'll submit the return after signing Manual email S…" at bounding box center [700, 305] width 701 height 424
click at [565, 489] on div "10 Email client to confirm we'll submit the return after signing Manual email S…" at bounding box center [700, 305] width 701 height 424
click at [717, 15] on input "Search" at bounding box center [722, 18] width 99 height 10
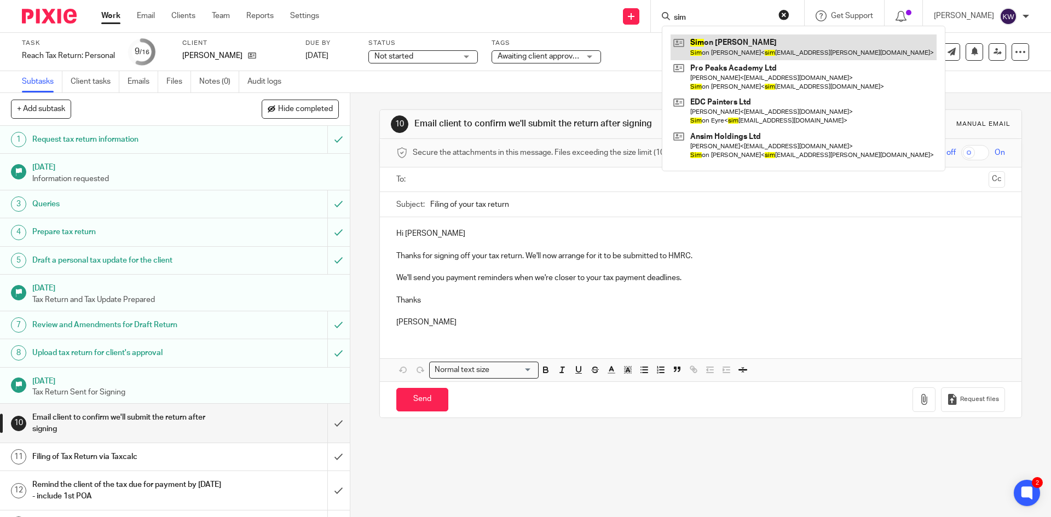
type input "sim"
click at [720, 47] on link at bounding box center [804, 46] width 266 height 25
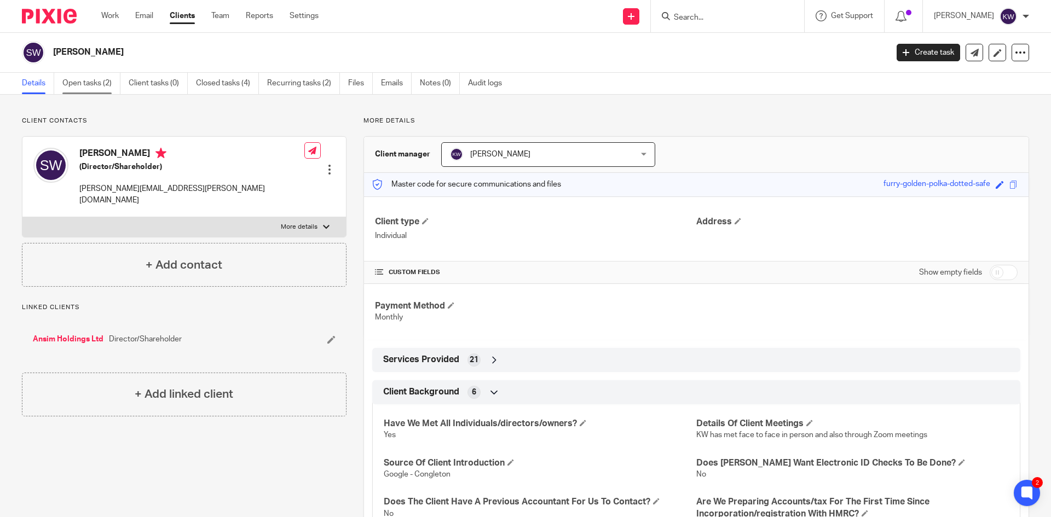
click at [104, 84] on link "Open tasks (2)" at bounding box center [91, 83] width 58 height 21
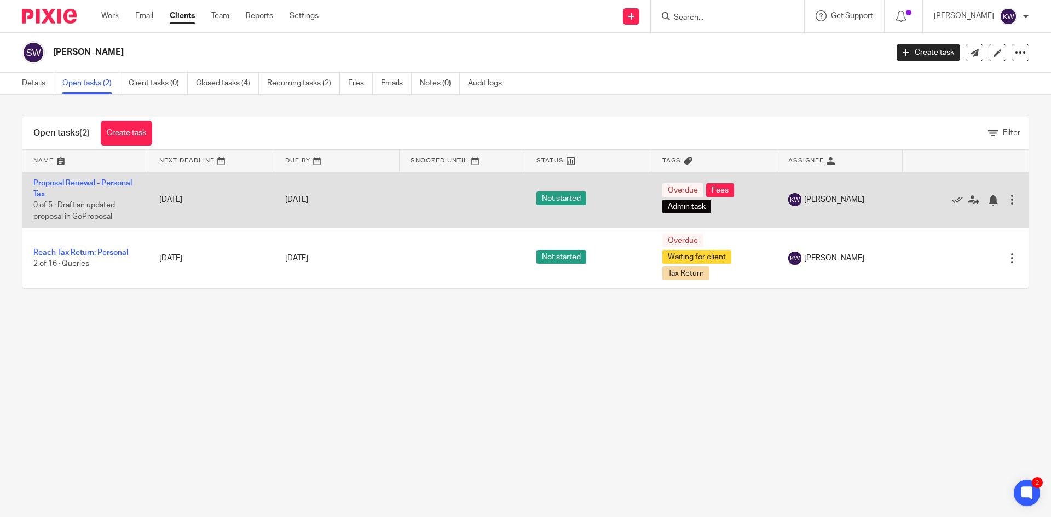
click at [1007, 195] on div at bounding box center [1012, 199] width 11 height 11
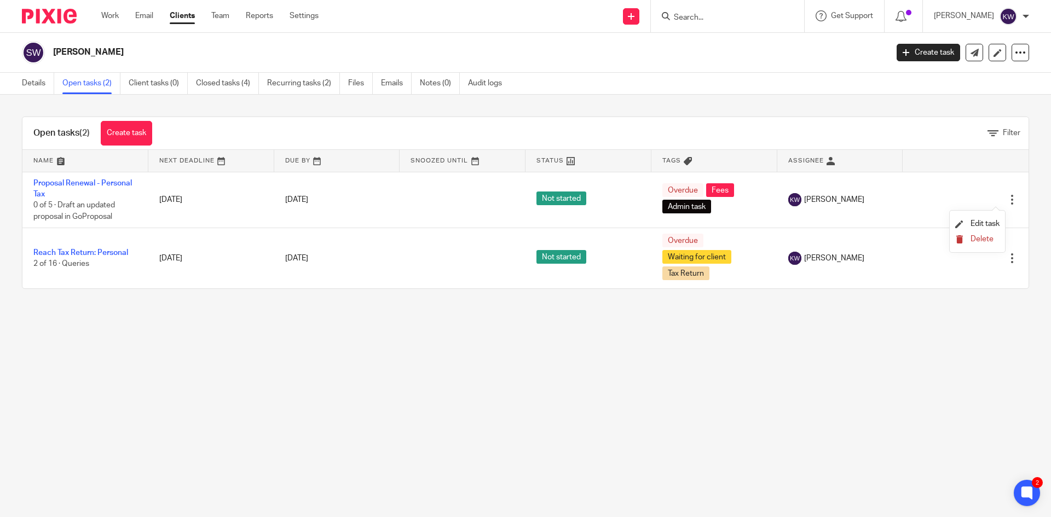
click at [976, 239] on span "Delete" at bounding box center [981, 239] width 23 height 8
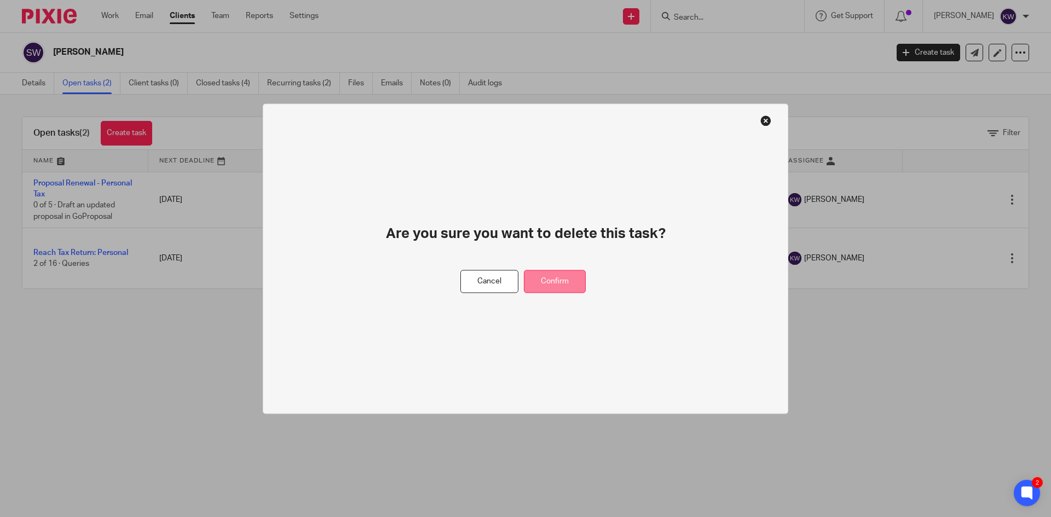
click at [551, 286] on button "Confirm" at bounding box center [555, 282] width 62 height 24
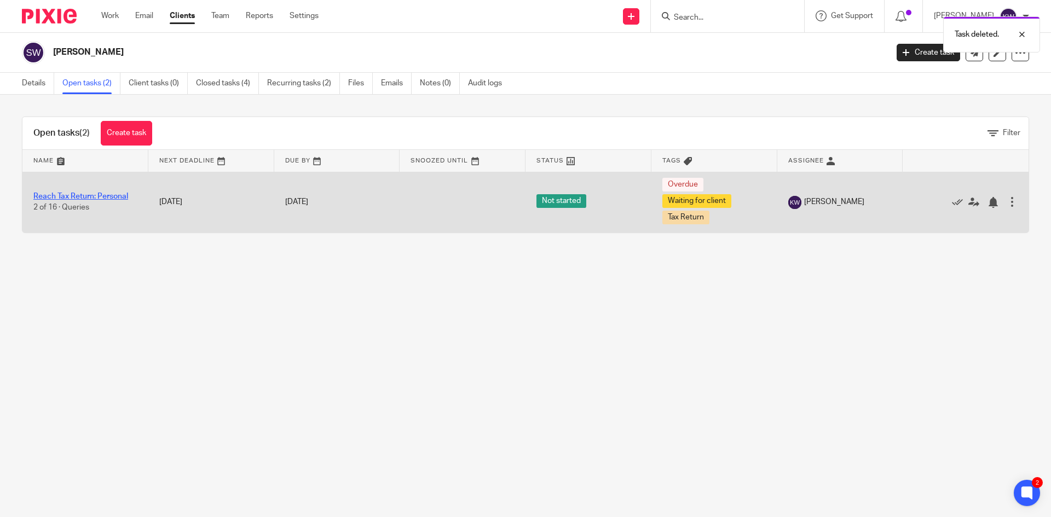
click at [50, 197] on link "Reach Tax Return: Personal" at bounding box center [80, 197] width 95 height 8
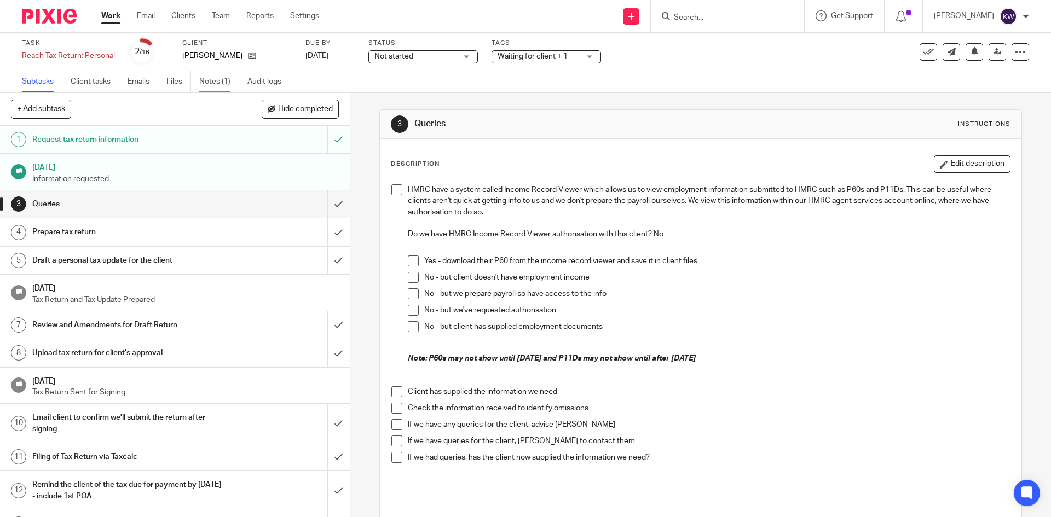
click at [210, 83] on link "Notes (1)" at bounding box center [219, 81] width 40 height 21
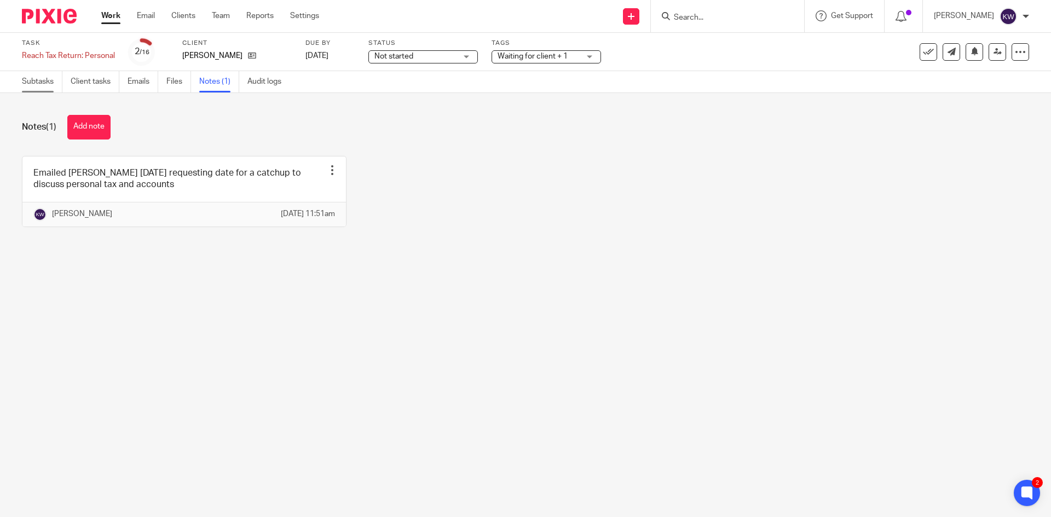
click at [28, 79] on link "Subtasks" at bounding box center [42, 81] width 41 height 21
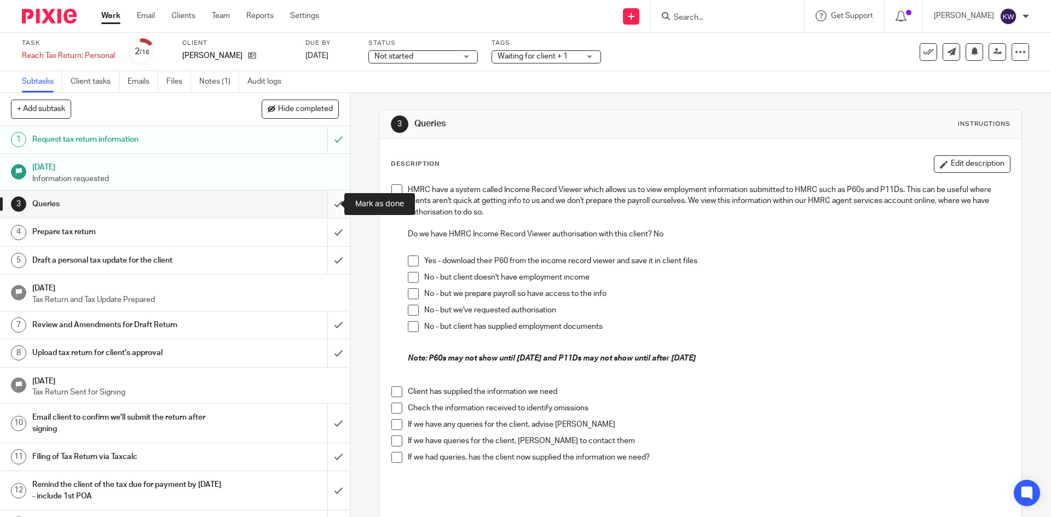
click at [323, 205] on input "submit" at bounding box center [175, 203] width 350 height 27
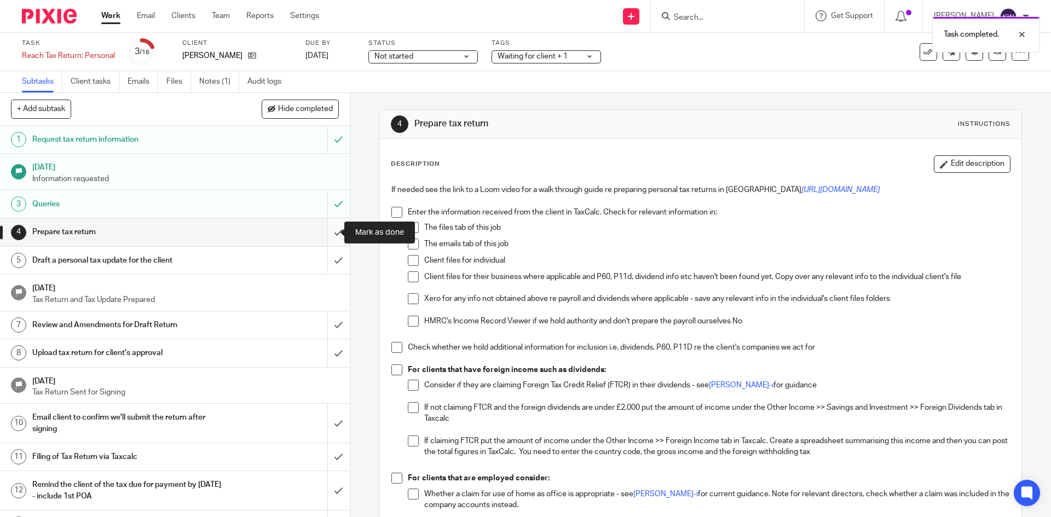
click at [330, 234] on input "submit" at bounding box center [175, 231] width 350 height 27
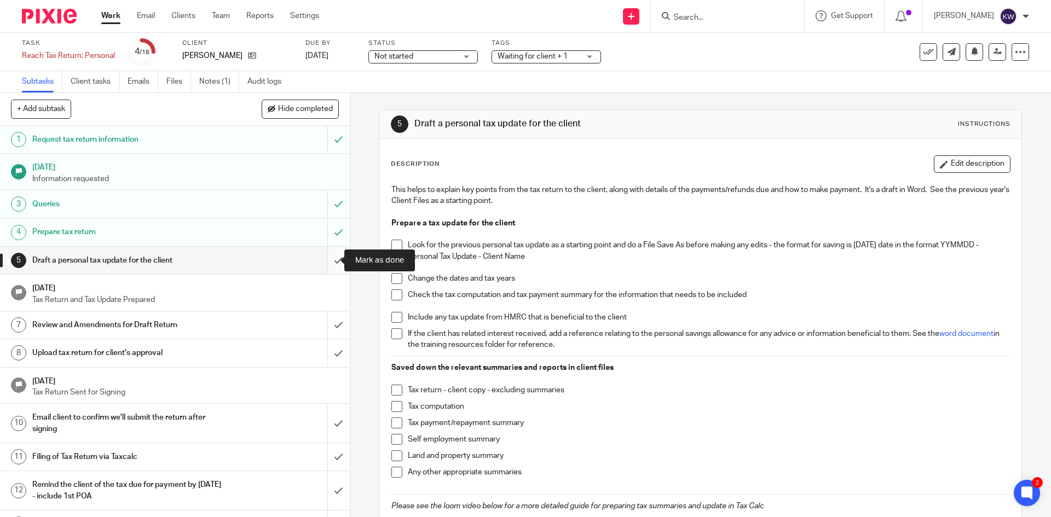
click at [322, 264] on input "submit" at bounding box center [175, 260] width 350 height 27
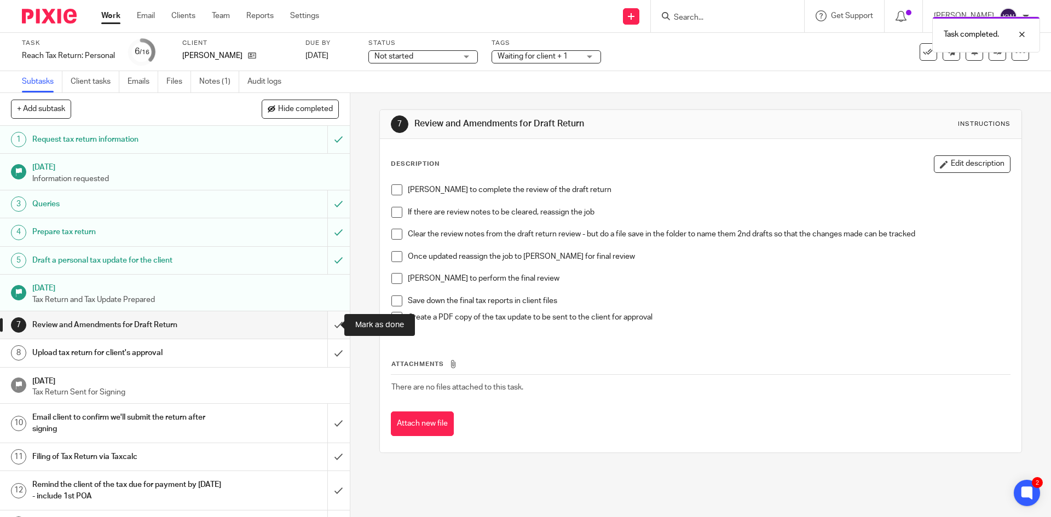
click at [325, 325] on input "submit" at bounding box center [175, 324] width 350 height 27
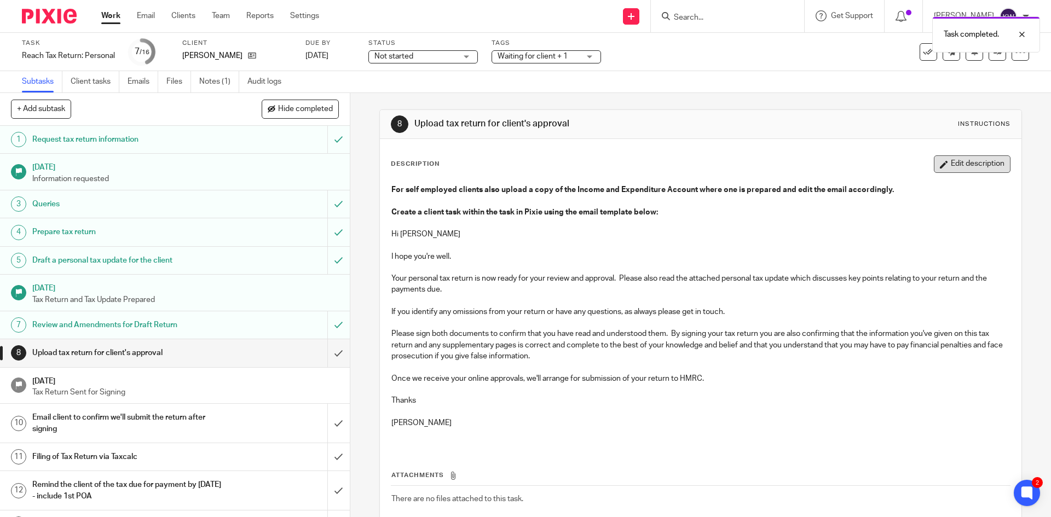
click at [934, 170] on button "Edit description" at bounding box center [972, 164] width 77 height 18
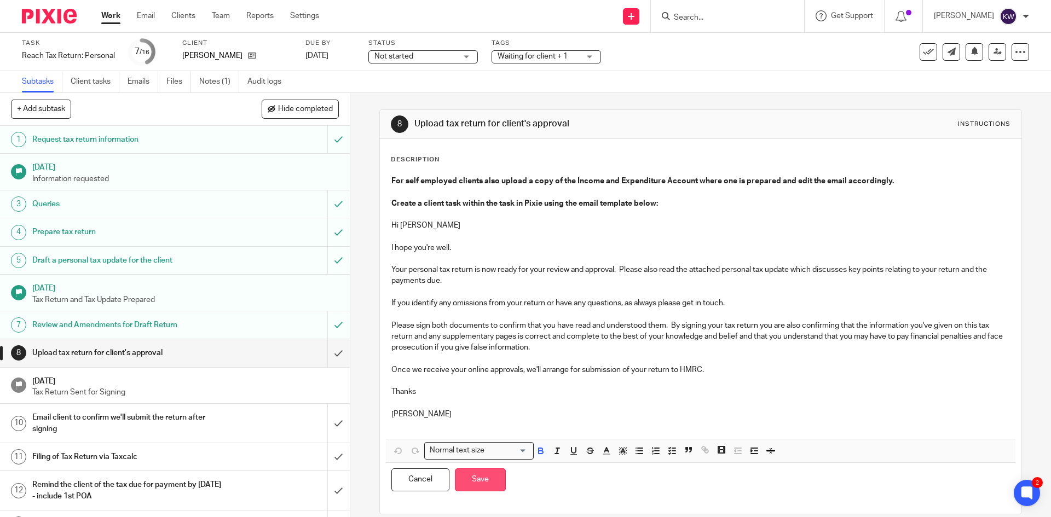
click at [485, 482] on button "Save" at bounding box center [480, 481] width 51 height 24
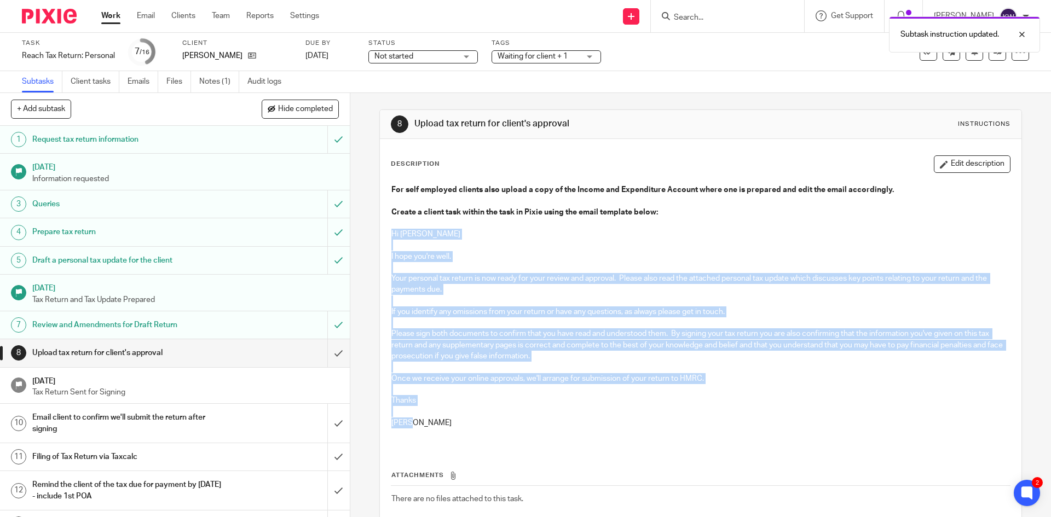
drag, startPoint x: 417, startPoint y: 423, endPoint x: 374, endPoint y: 237, distance: 190.8
click at [374, 237] on div "8 Upload tax return for client's approval Instructions Description Edit descrip…" at bounding box center [700, 305] width 701 height 424
copy div "Hi Simon I hope you're well. Your personal tax return is now ready for your rev…"
